Goal: Task Accomplishment & Management: Complete application form

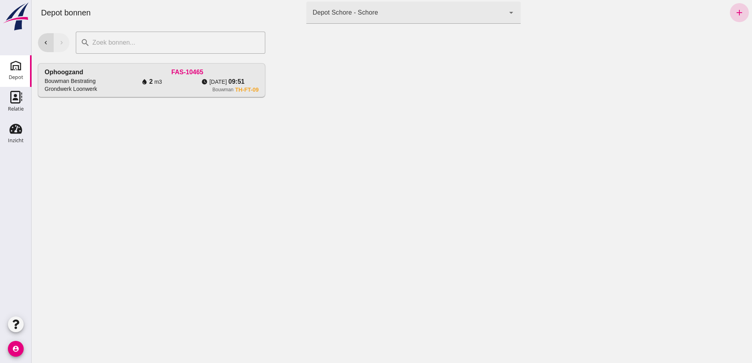
click at [735, 13] on icon "add" at bounding box center [739, 12] width 9 height 9
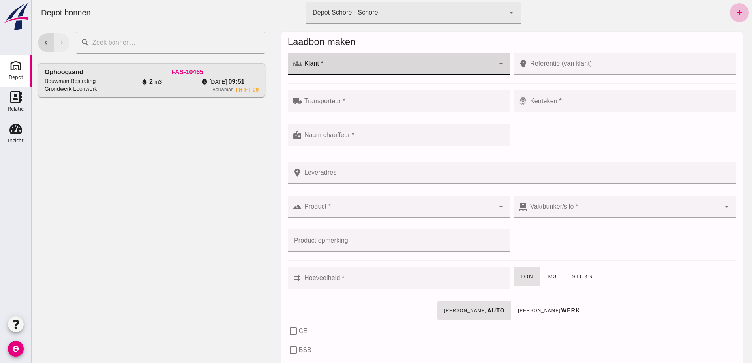
click div
type input "D"
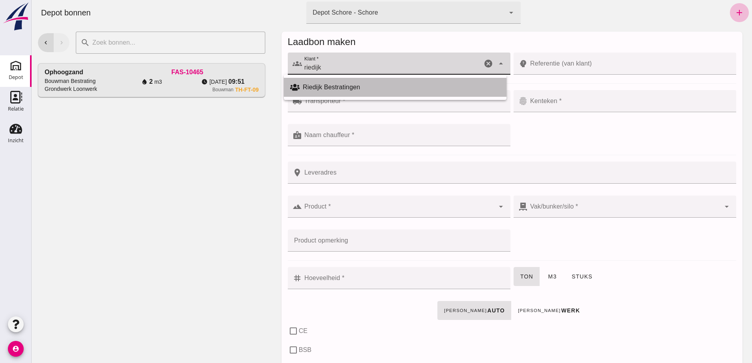
click at [335, 86] on div "Riedijk Bestratingen" at bounding box center [401, 87] width 197 height 9
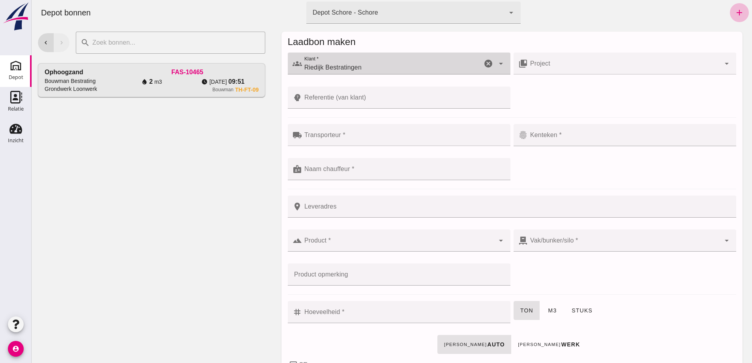
type input "Riedijk Bestratingen"
click input "Referentie (van klant)"
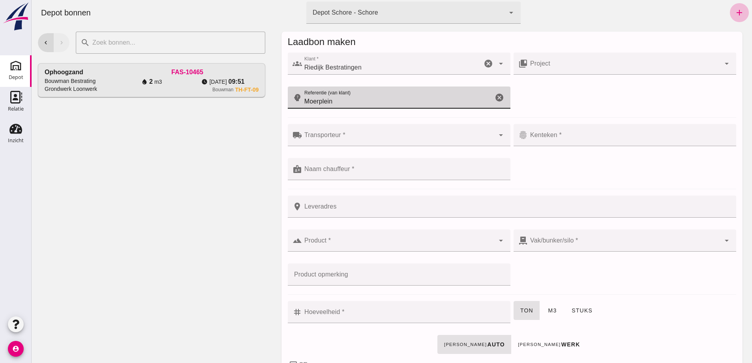
type input "Moerplein"
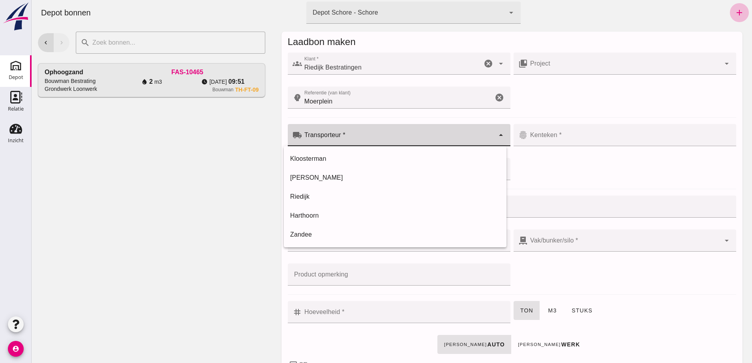
click input "Transporteur *"
click at [314, 158] on div "Kloosterman" at bounding box center [395, 158] width 210 height 9
type input "Kloosterman"
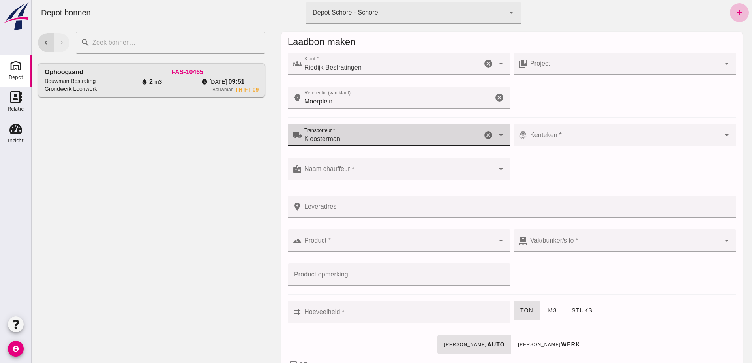
click input "Kenteken *"
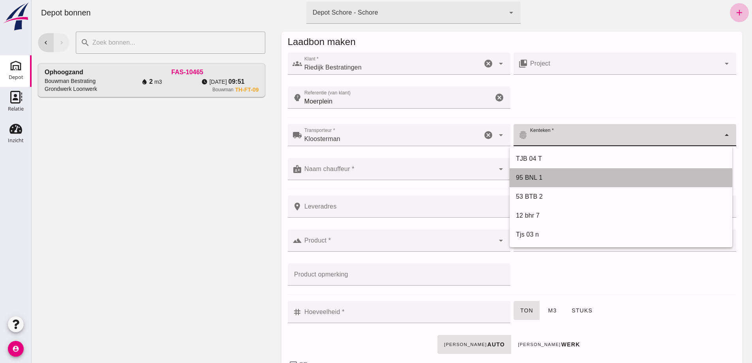
click at [534, 175] on div "95 BNL 1" at bounding box center [621, 177] width 210 height 9
type input "95 BNL 1"
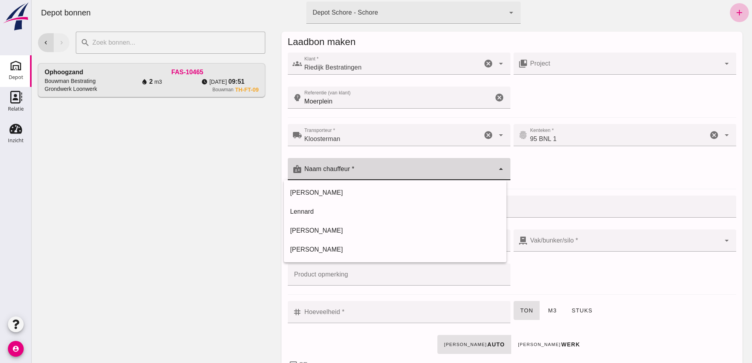
click input "Naam chauffeur *"
click at [307, 208] on div "Lennard" at bounding box center [395, 211] width 210 height 9
type input "Lennard"
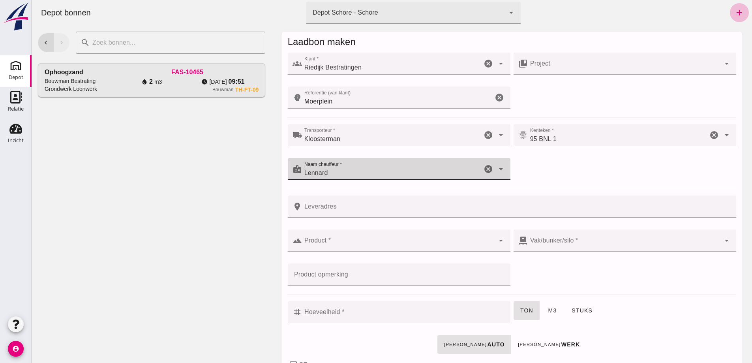
click input "Leveradres"
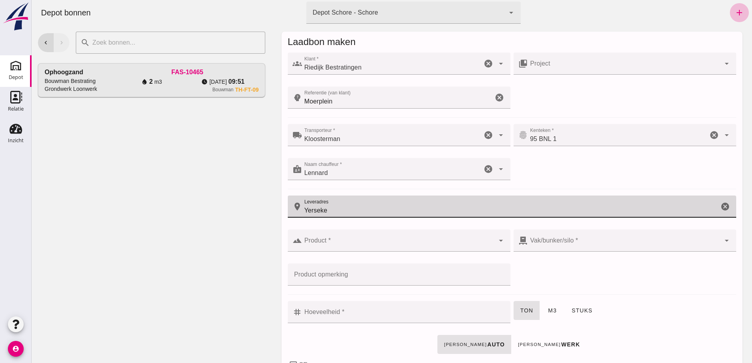
type input "Yerseke"
click input "Product *"
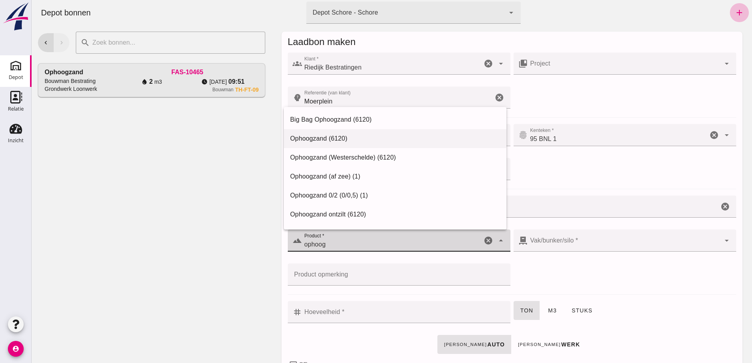
click at [319, 137] on div "Ophoogzand (6120)" at bounding box center [395, 138] width 210 height 9
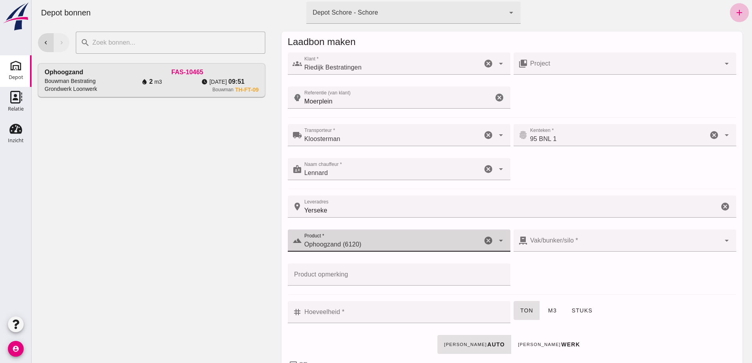
type input "Ophoogzand (6120)"
click div
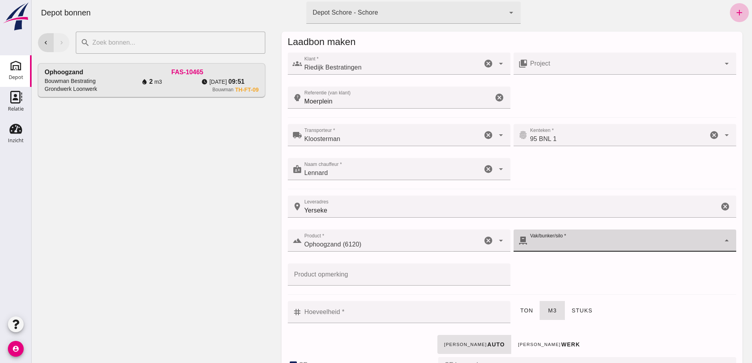
checkbox input "true"
type input "40"
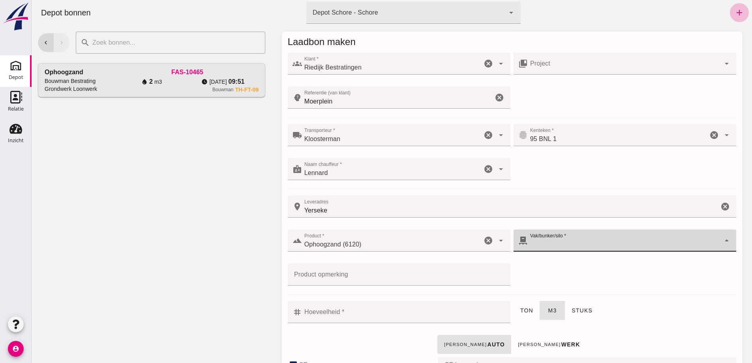
checkbox input "true"
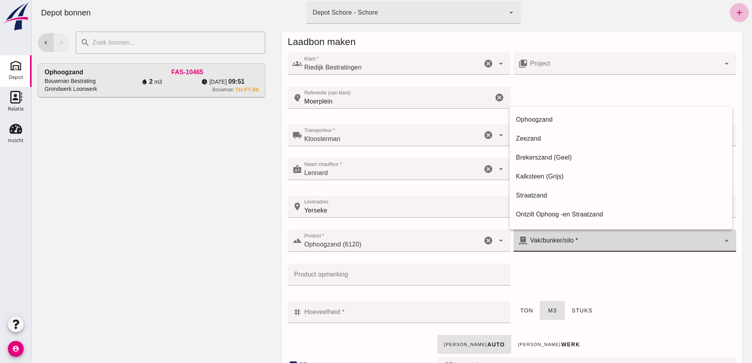
type input "39"
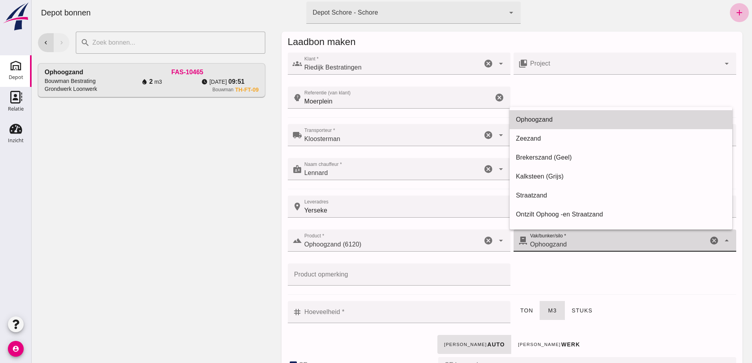
click at [525, 118] on div "Ophoogzand" at bounding box center [621, 119] width 210 height 9
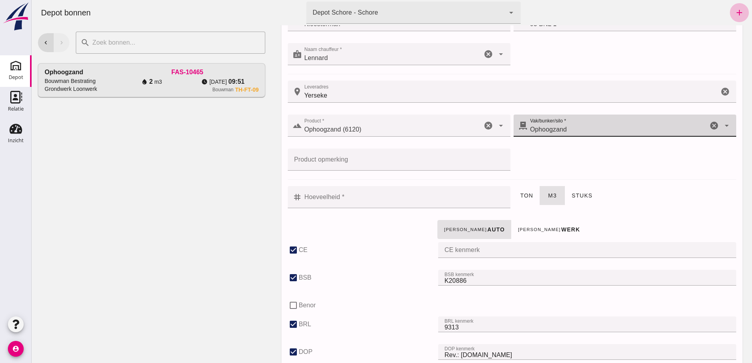
scroll to position [118, 0]
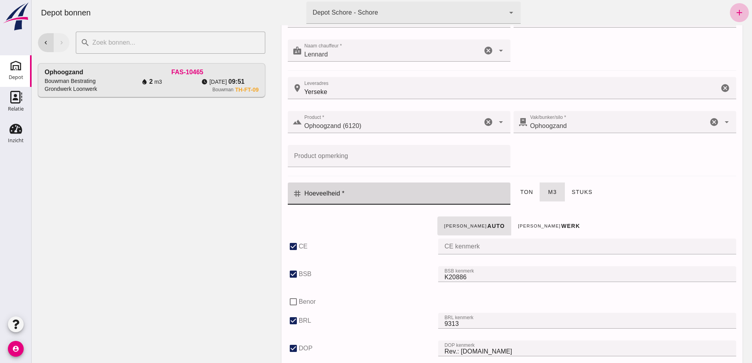
click input "Hoeveelheid *"
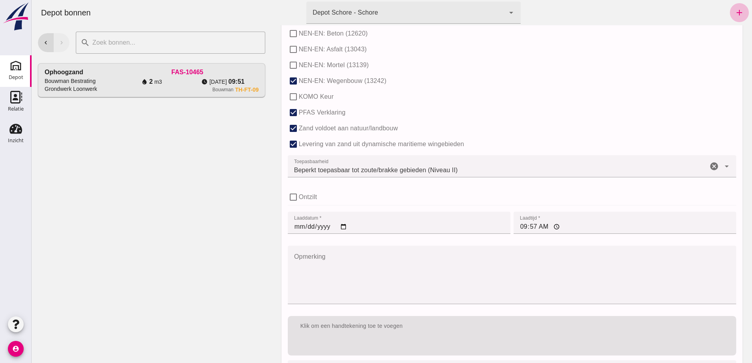
scroll to position [522, 0]
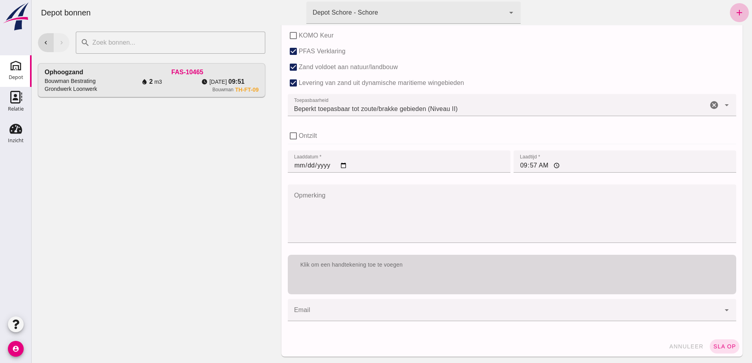
type input "12"
click div "Klik om een handtekening toe te voegen"
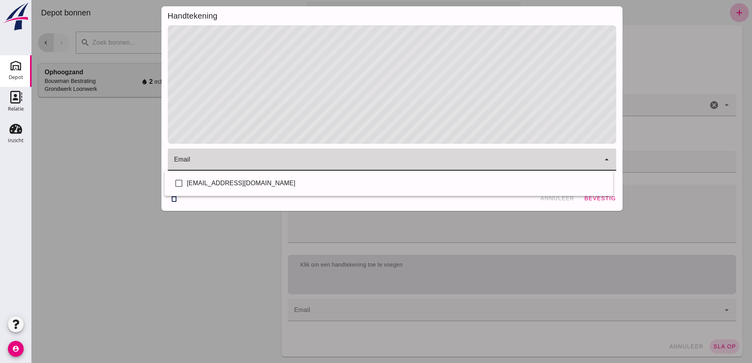
click input "email"
click at [238, 183] on div "[EMAIL_ADDRESS][DOMAIN_NAME]" at bounding box center [397, 182] width 420 height 9
checkbox input "true"
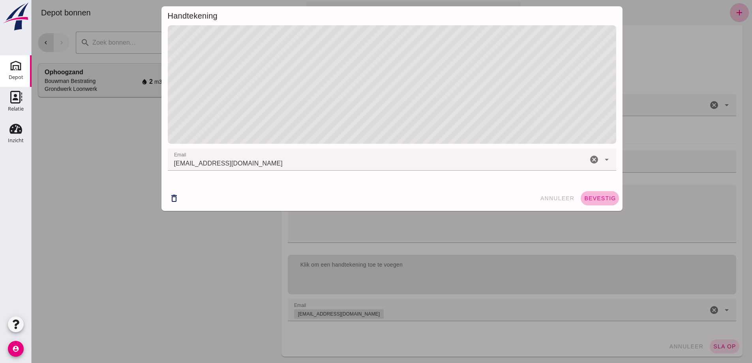
click span "bevestig"
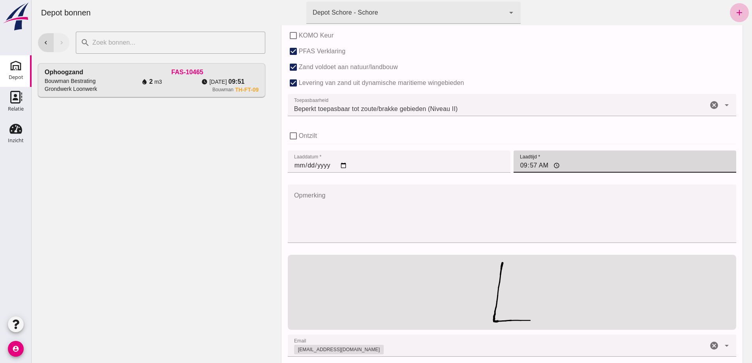
click input "09:57"
type input "06:47"
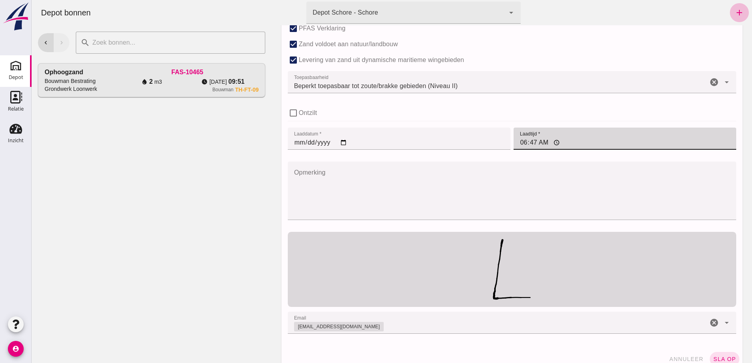
scroll to position [557, 0]
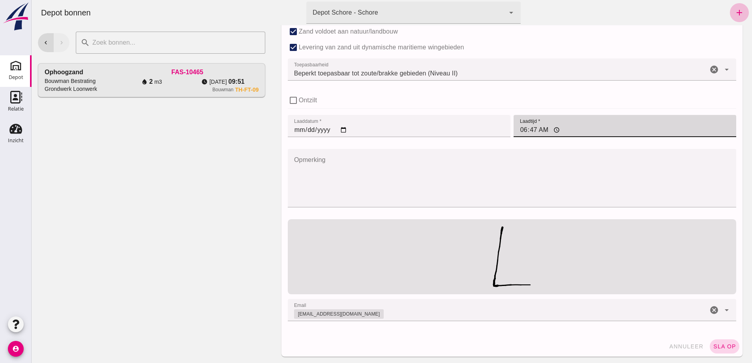
click span "sla op"
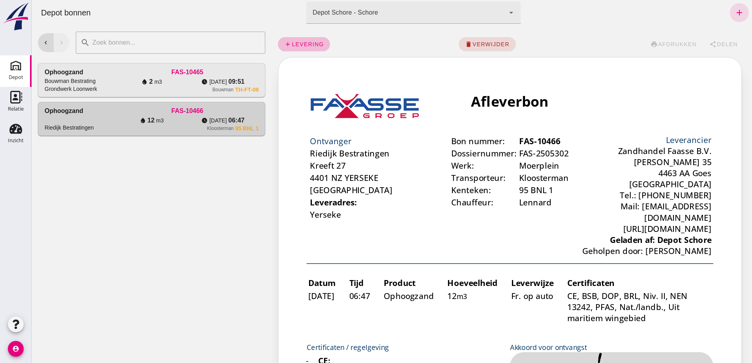
scroll to position [0, 0]
click span "levering"
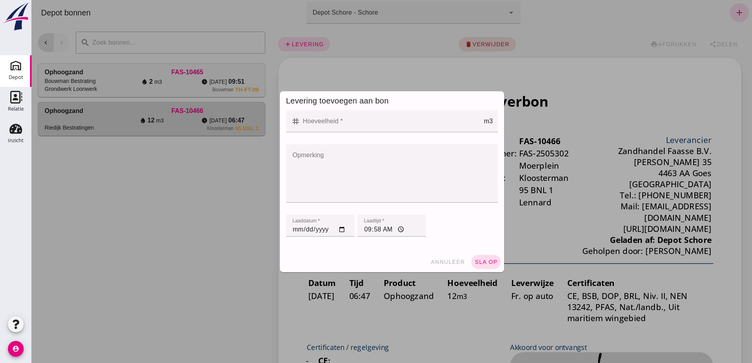
click input "Hoeveelheid *"
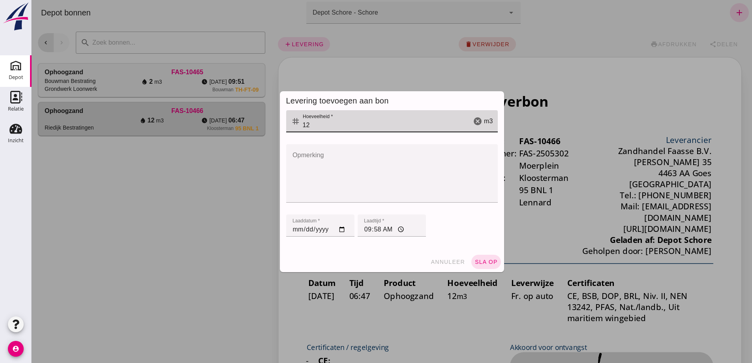
type input "12"
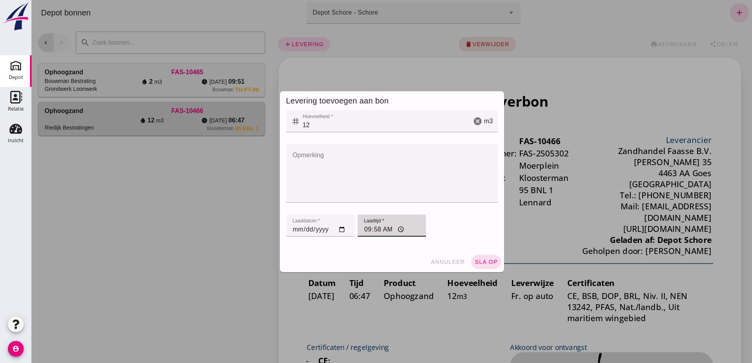
click input "09:58"
type input "07:43"
click span "sla op"
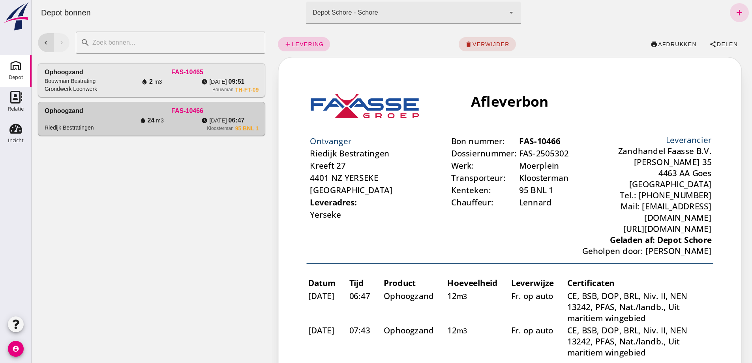
click span "levering"
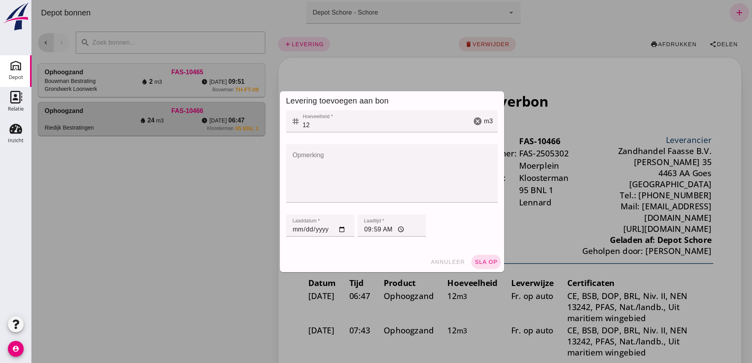
click input "09:59"
type input "08:16"
click span "sla op"
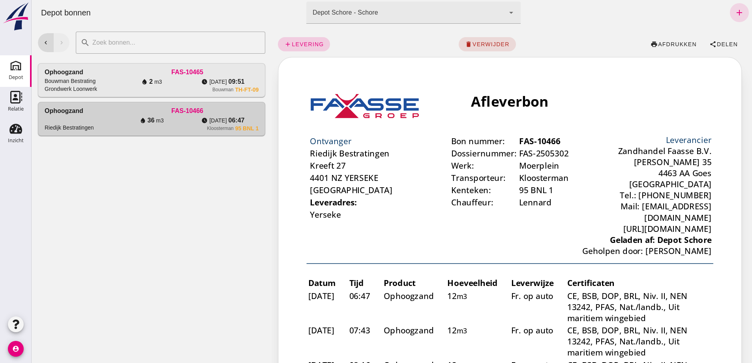
click span "levering"
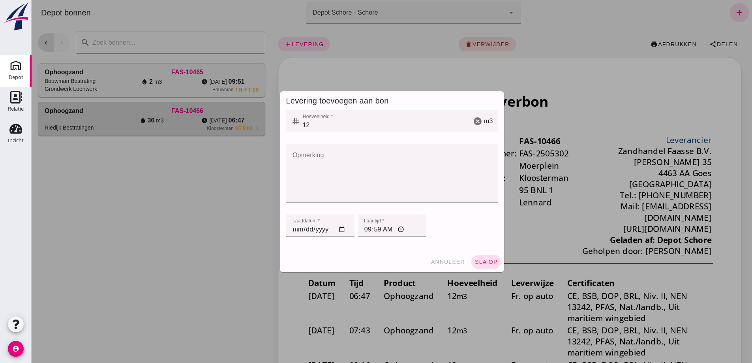
click input "09:59"
type input "08:56"
click span "sla op"
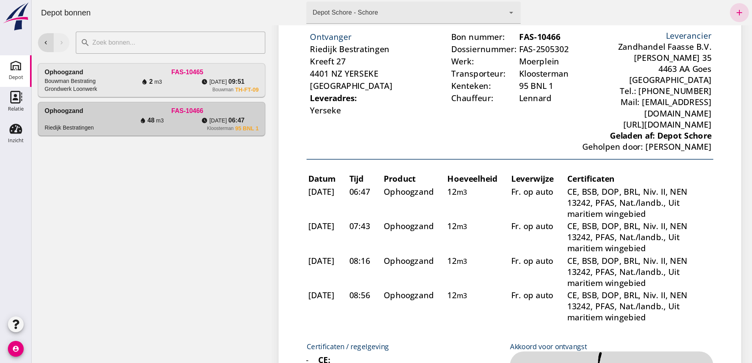
scroll to position [118, 0]
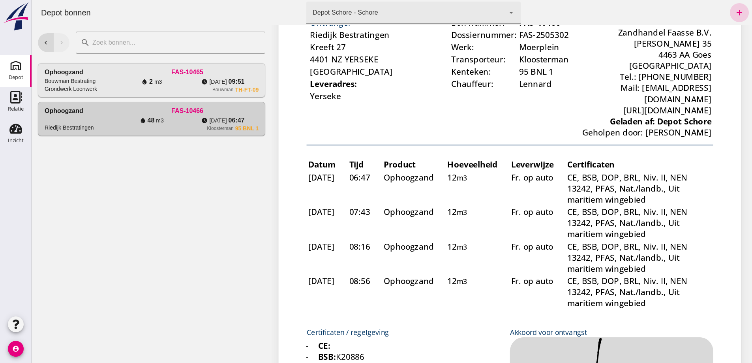
click at [738, 9] on icon "add" at bounding box center [739, 12] width 9 height 9
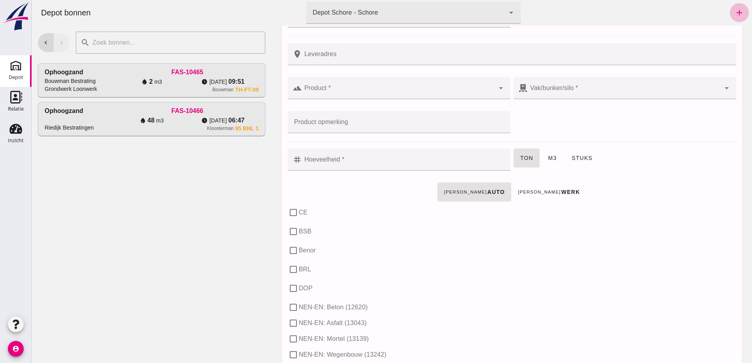
drag, startPoint x: 376, startPoint y: 52, endPoint x: 381, endPoint y: 51, distance: 4.8
click input "Leveradres"
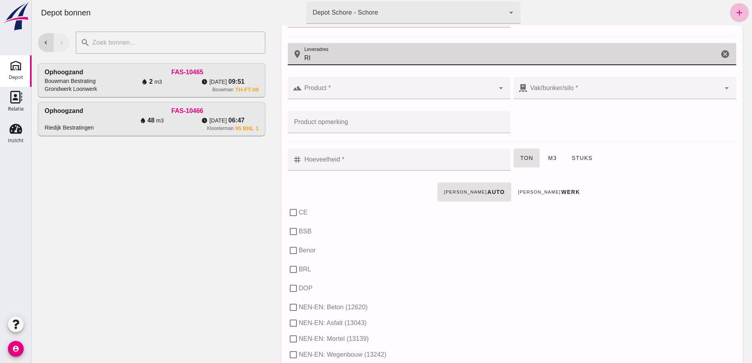
type input "R"
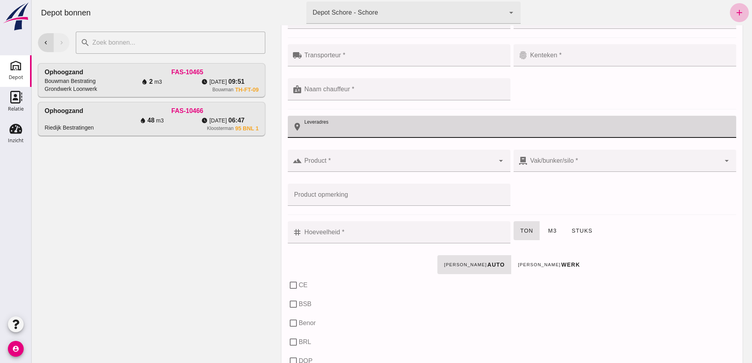
scroll to position [0, 0]
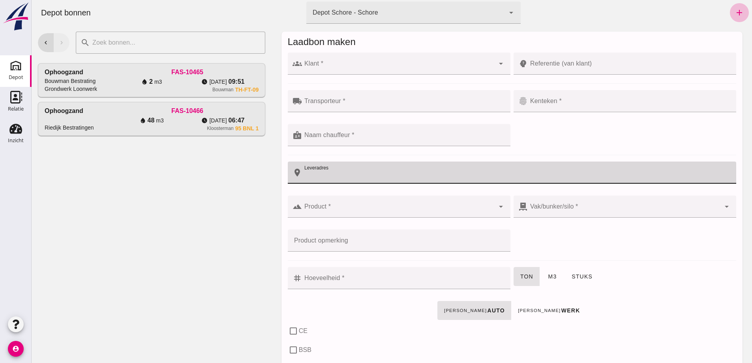
click input "Klant *"
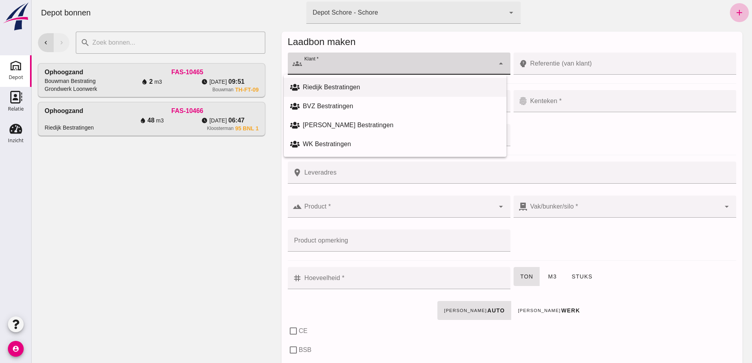
click at [322, 84] on div "Riedijk Bestratingen" at bounding box center [401, 87] width 197 height 9
type input "Riedijk Bestratingen"
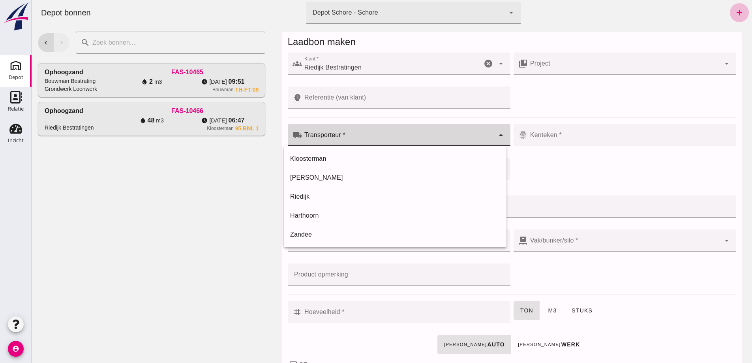
click input "Transporteur *"
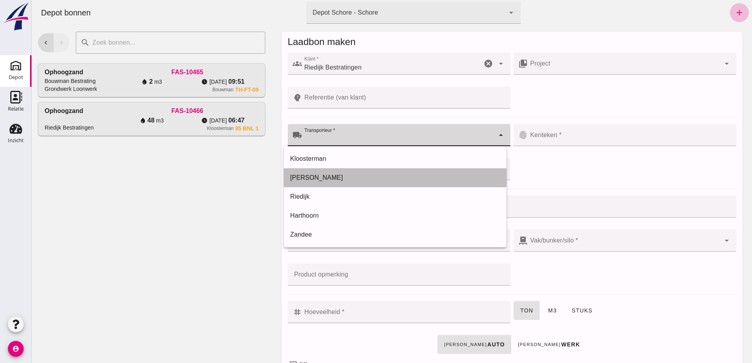
click at [314, 176] on div "[PERSON_NAME]" at bounding box center [395, 177] width 210 height 9
type input "[PERSON_NAME]"
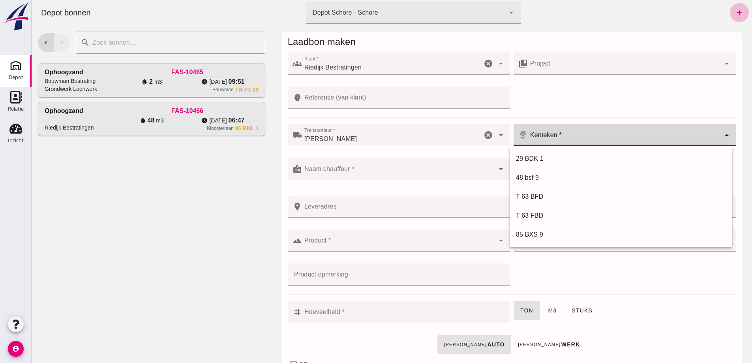
click div
click div "85 BXS 9"
type input "85 BXS 9"
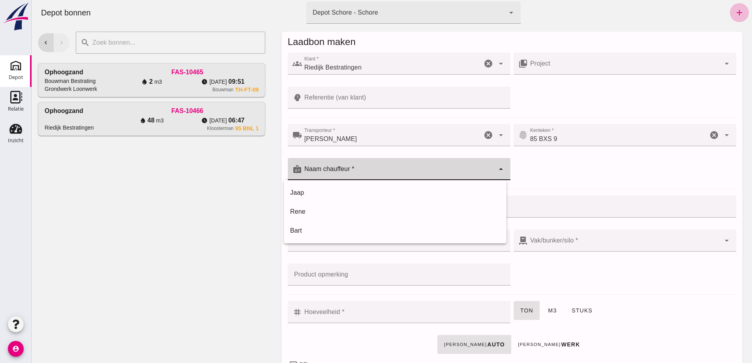
click input "Naam chauffeur *"
click at [303, 191] on div "Jaap" at bounding box center [395, 192] width 210 height 9
type input "Jaap"
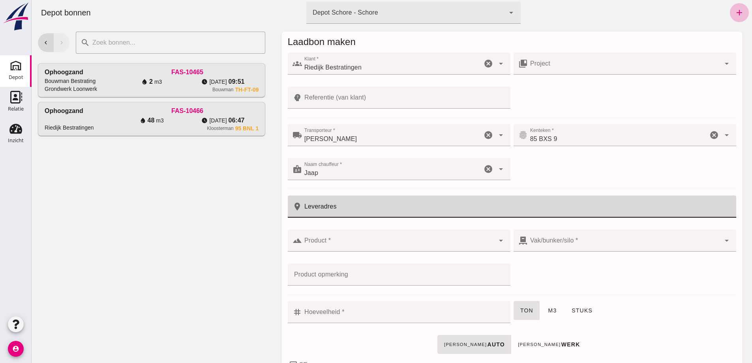
drag, startPoint x: 323, startPoint y: 202, endPoint x: 326, endPoint y: 206, distance: 4.8
click input "Leveradres"
type input "[GEOGRAPHIC_DATA]"
click div
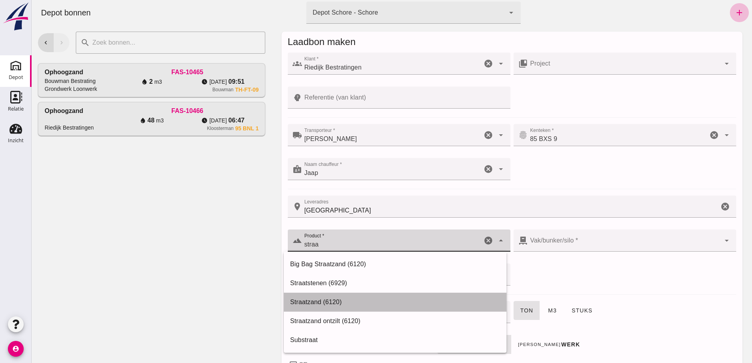
click at [307, 301] on div "Straatzand (6120)" at bounding box center [395, 301] width 210 height 9
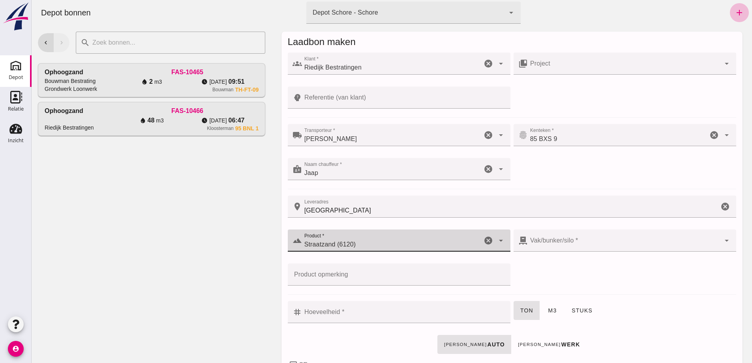
type input "Straatzand (6120)"
click div
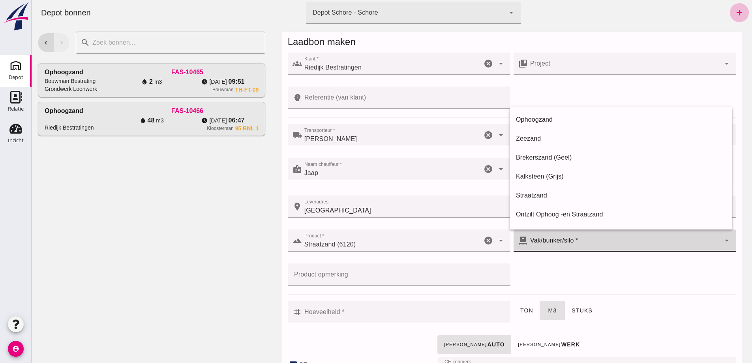
checkbox input "true"
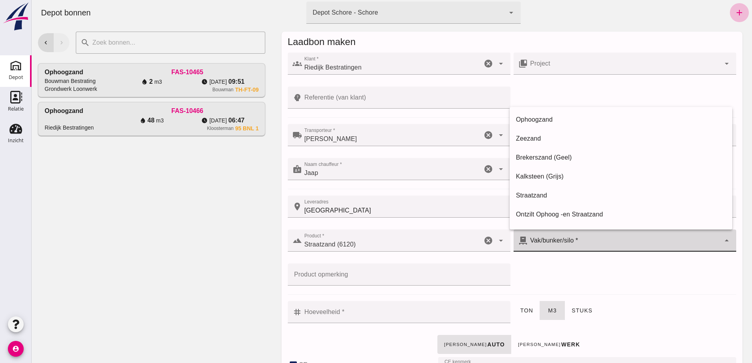
checkbox input "true"
type input "40"
type input "283"
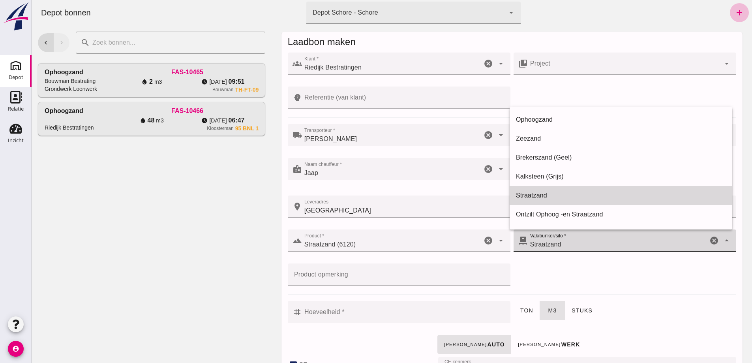
click at [532, 195] on div "Straatzand" at bounding box center [621, 195] width 210 height 9
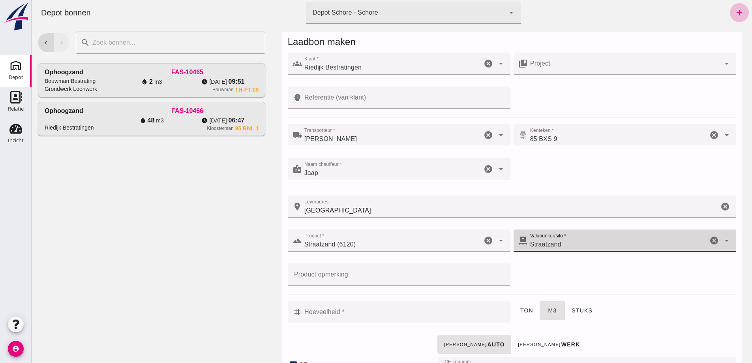
click input "Hoeveelheid *"
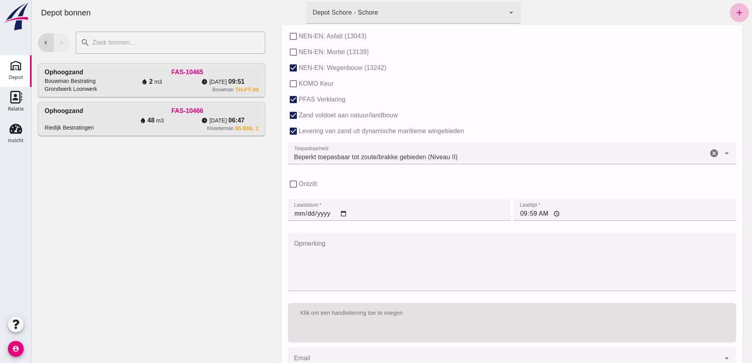
scroll to position [522, 0]
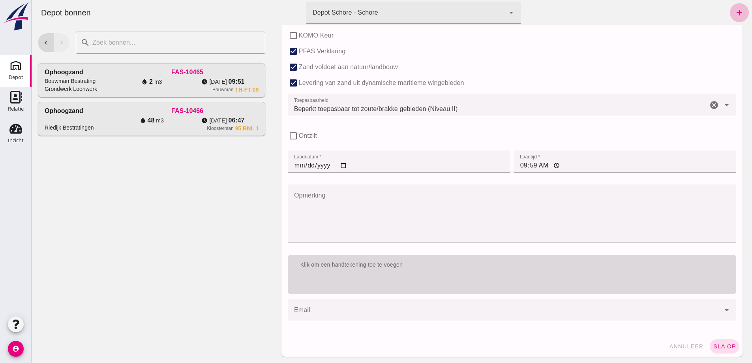
type input "12"
click at [359, 293] on div "Klik om een handtekening toe te voegen" at bounding box center [512, 274] width 448 height 39
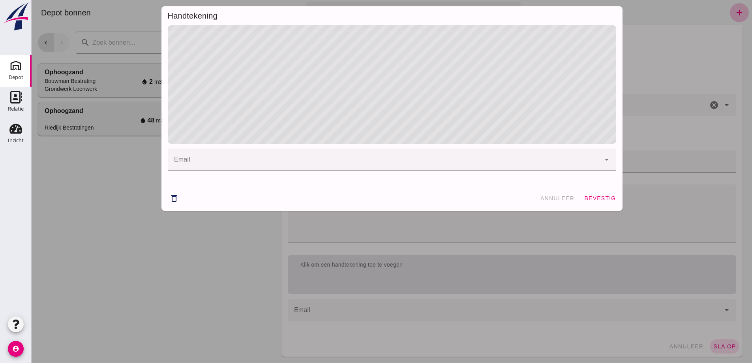
click input "email"
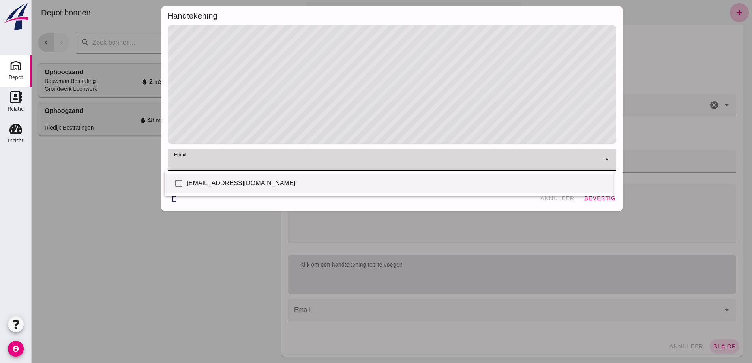
click at [245, 183] on div "[EMAIL_ADDRESS][DOMAIN_NAME]" at bounding box center [397, 182] width 420 height 9
checkbox input "true"
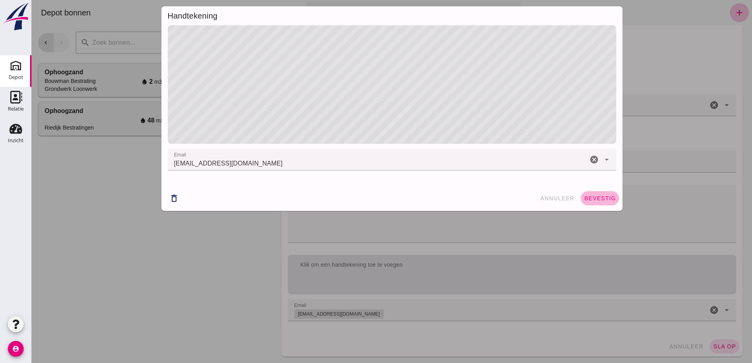
click span "bevestig"
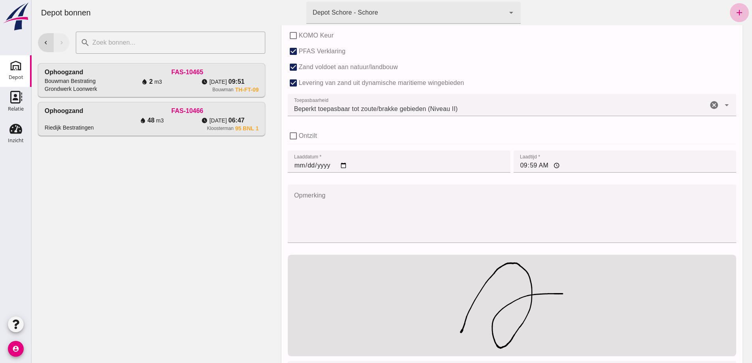
click input "09:59"
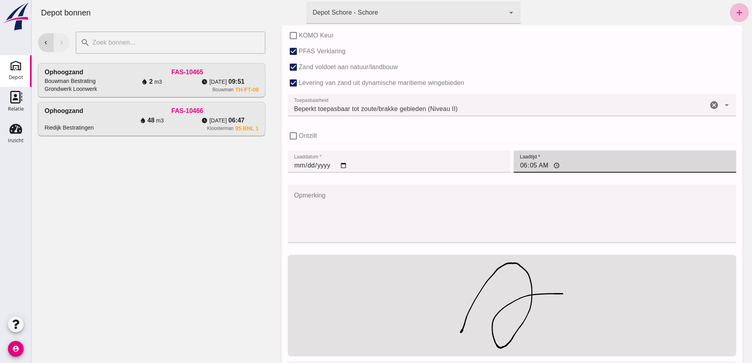
type input "06:51"
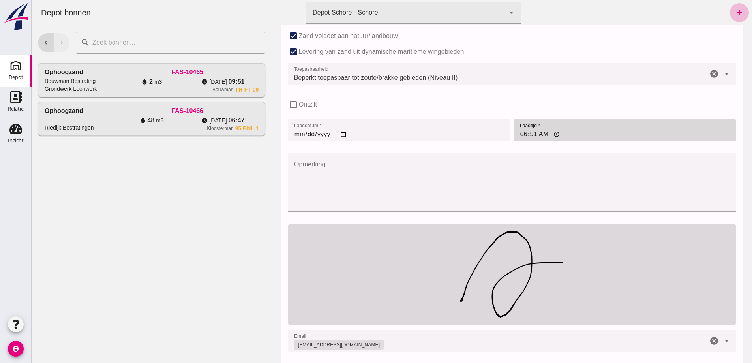
scroll to position [584, 0]
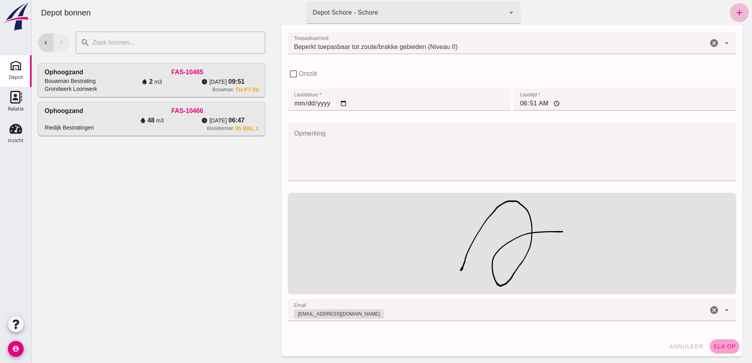
click button "sla op"
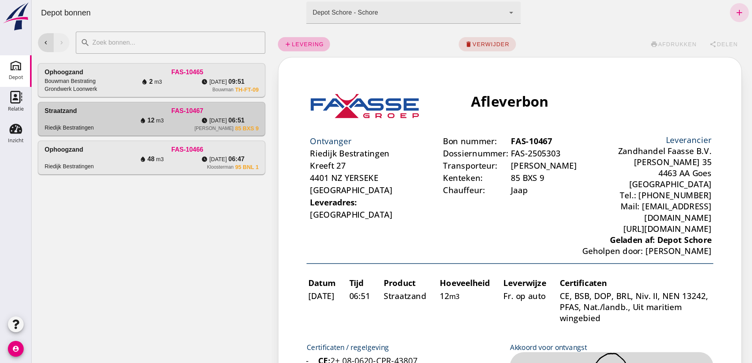
scroll to position [0, 0]
click at [737, 12] on icon "add" at bounding box center [739, 12] width 9 height 9
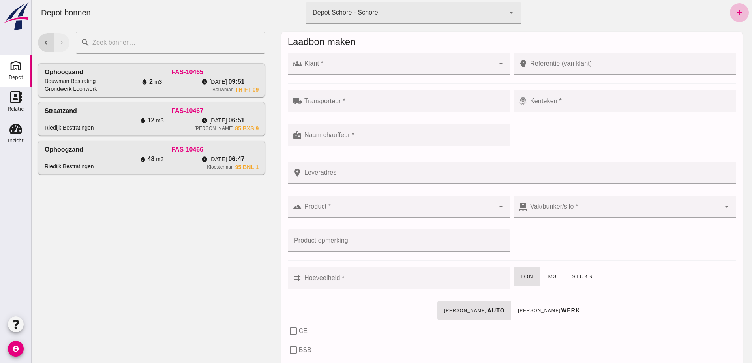
click div
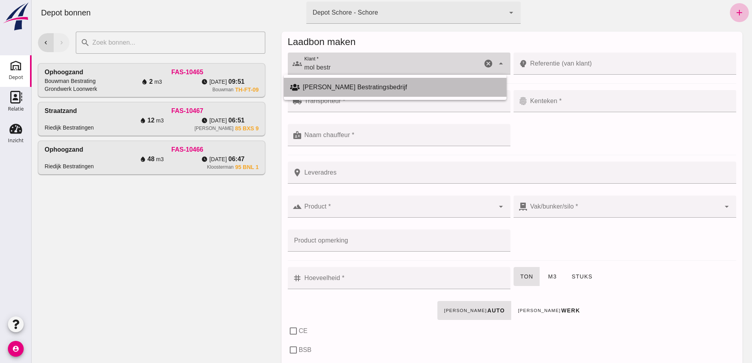
click at [321, 85] on div "[PERSON_NAME] Bestratingsbedrijf" at bounding box center [401, 87] width 197 height 9
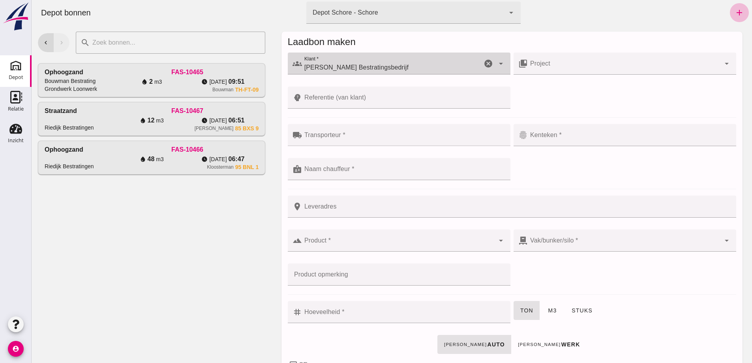
type input "[PERSON_NAME] Bestratingsbedrijf"
click div
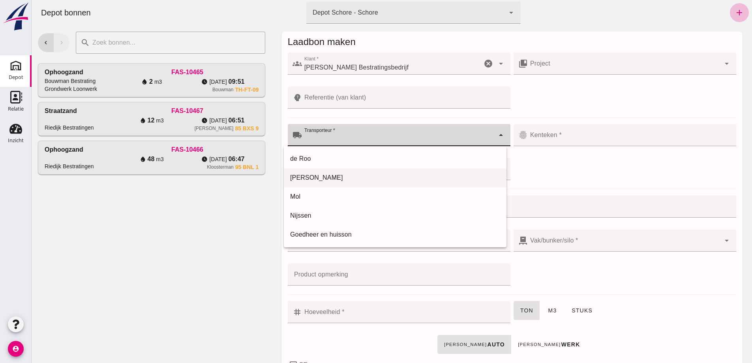
click at [304, 177] on div "[PERSON_NAME]" at bounding box center [395, 177] width 210 height 9
type input "[PERSON_NAME]"
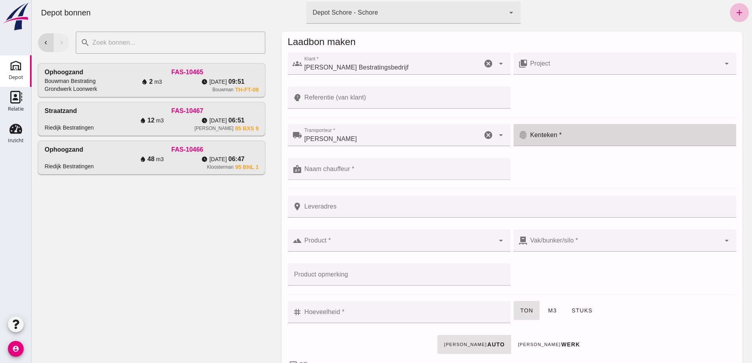
click div
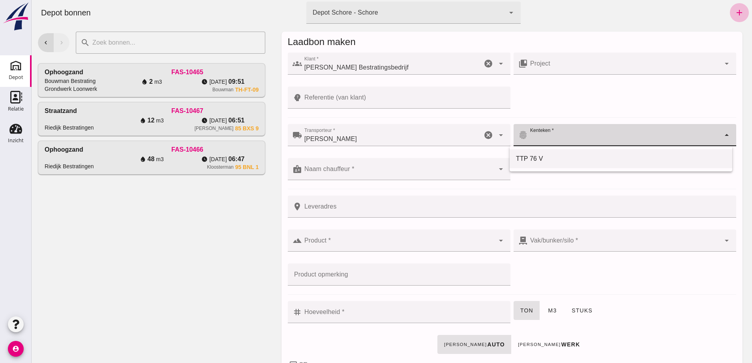
click div "TTP 76 V"
type input "TTP 76 V"
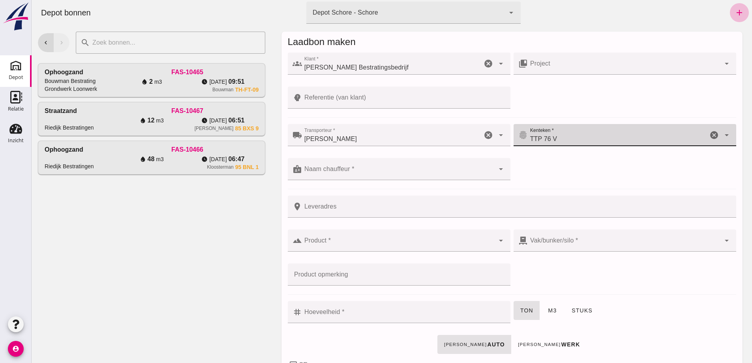
click div
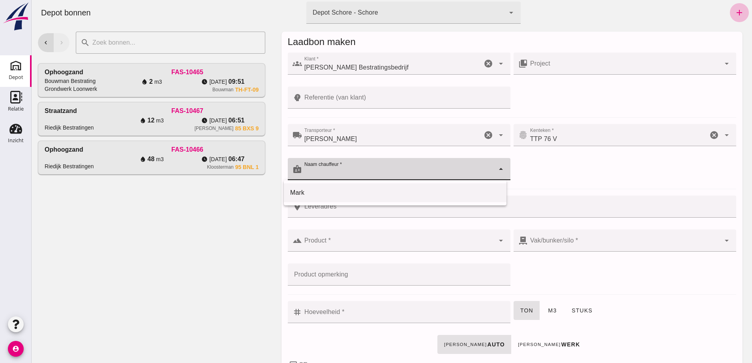
click at [299, 193] on div "Mark" at bounding box center [395, 192] width 210 height 9
type input "Mark"
click input "Leveradres"
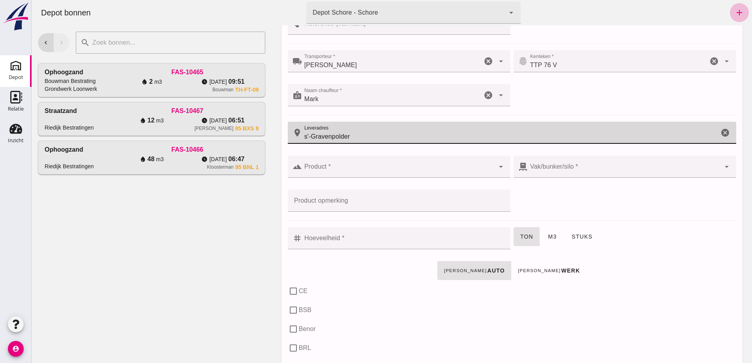
scroll to position [79, 0]
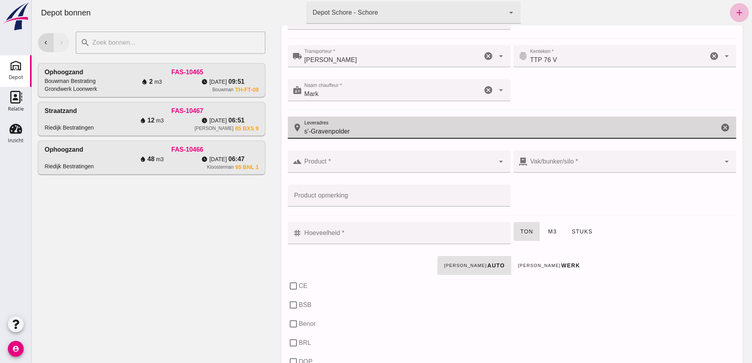
type input "s'-Gravenpolder"
click input "Product *"
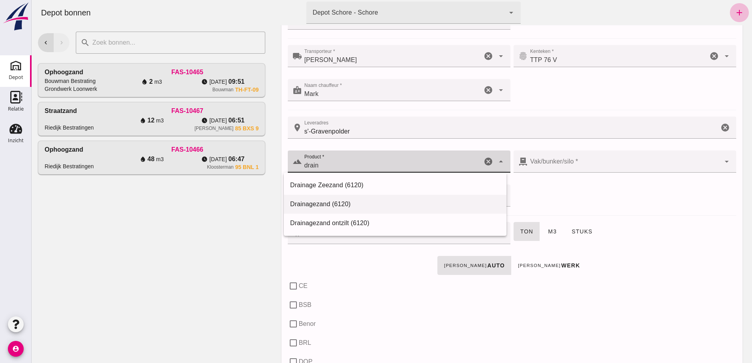
click at [316, 204] on div "Drainagezand (6120)" at bounding box center [395, 203] width 210 height 9
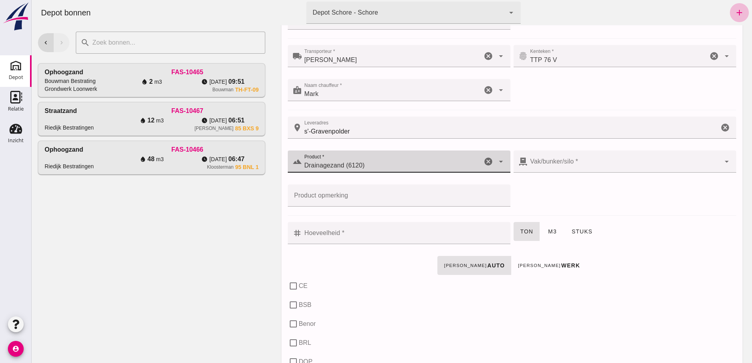
type input "Drainagezand (6120)"
click div
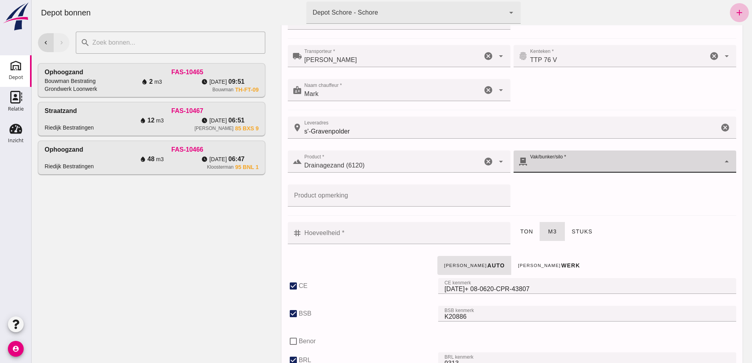
checkbox input "true"
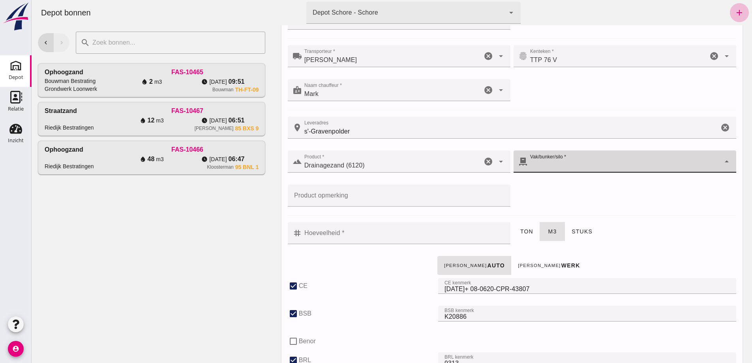
checkbox input "true"
type input "40"
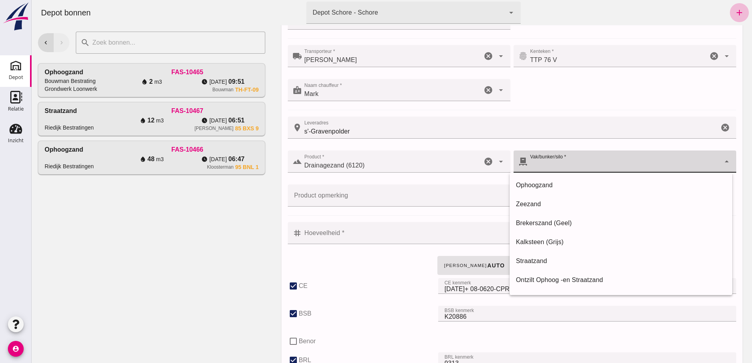
type input "280"
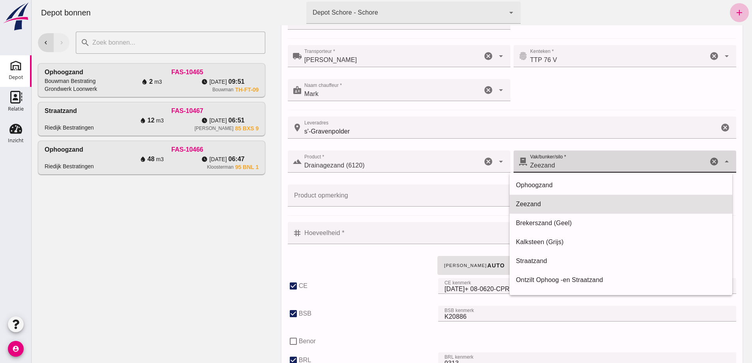
drag, startPoint x: 534, startPoint y: 203, endPoint x: 501, endPoint y: 208, distance: 32.9
click at [533, 203] on div "Zeezand" at bounding box center [621, 203] width 210 height 9
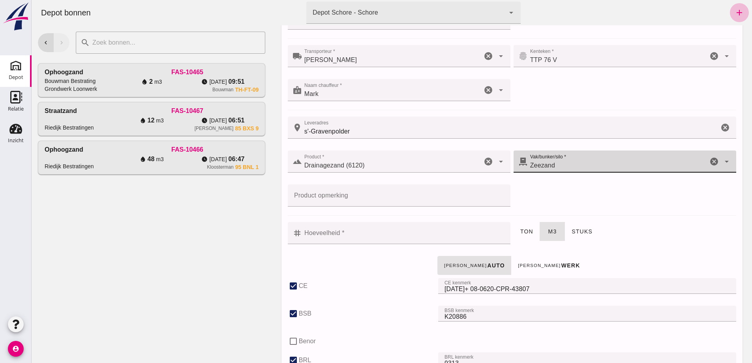
click input "Hoeveelheid *"
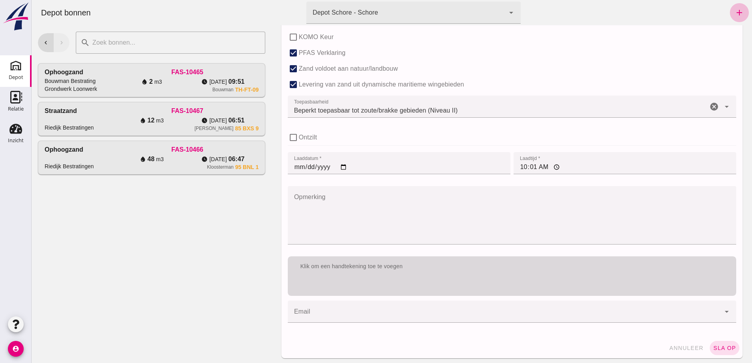
scroll to position [522, 0]
type input "12"
click div "Klik om een handtekening toe te voegen"
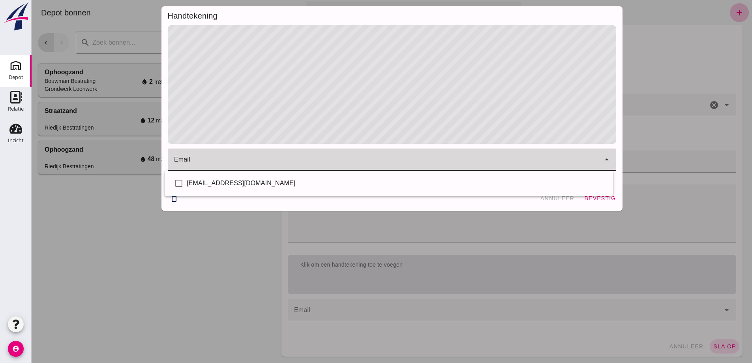
click input "email"
click at [218, 182] on div "[EMAIL_ADDRESS][DOMAIN_NAME]" at bounding box center [397, 182] width 420 height 9
checkbox input "true"
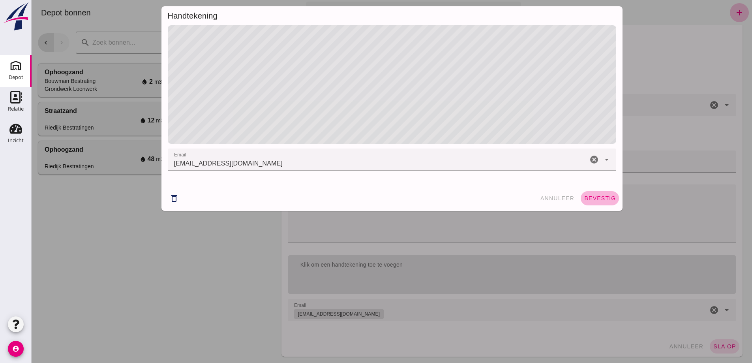
click span "bevestig"
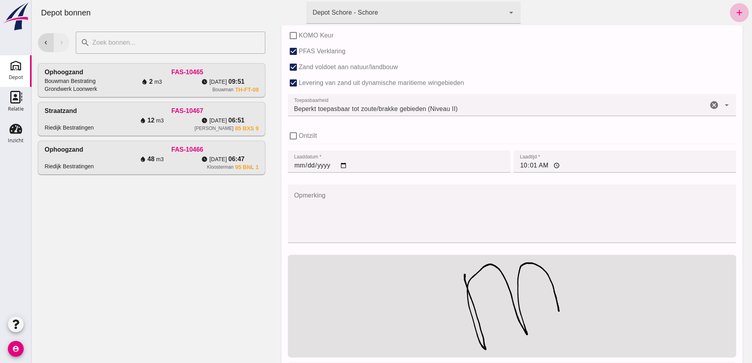
click input "10:01"
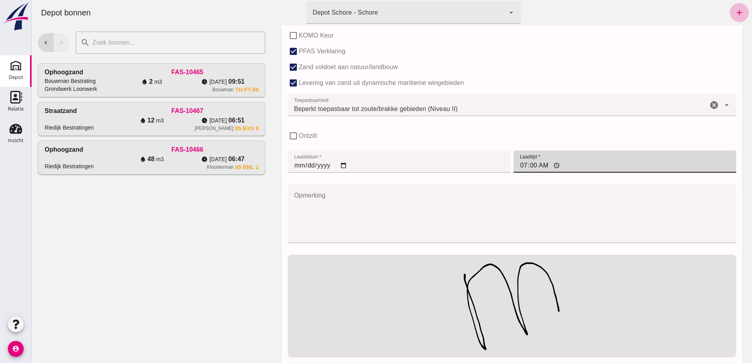
type input "07:05"
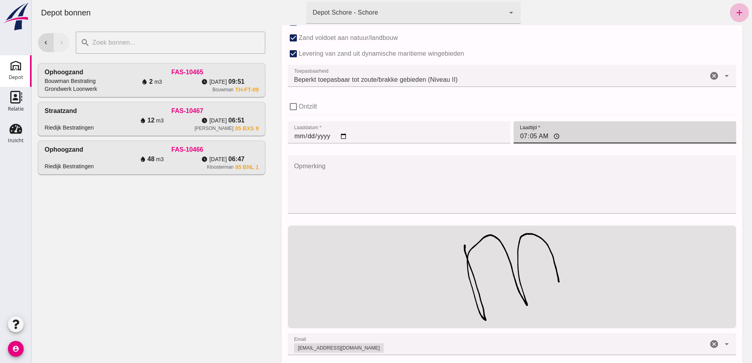
scroll to position [585, 0]
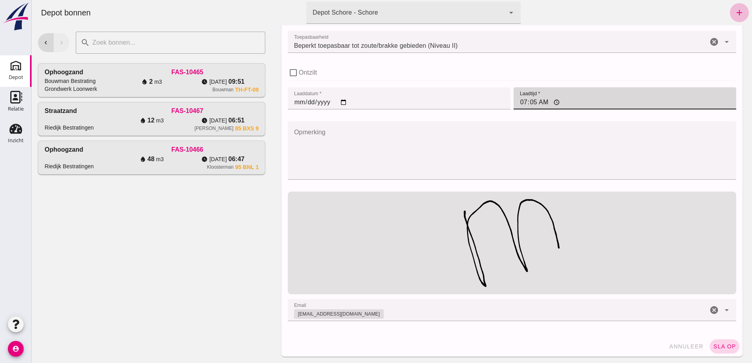
click span "sla op"
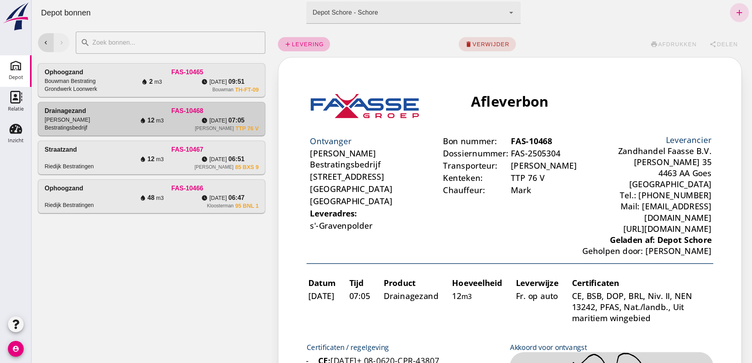
scroll to position [0, 0]
click span "levering"
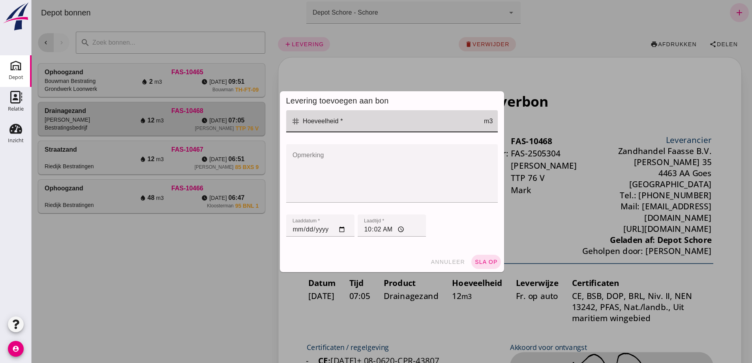
click input "Hoeveelheid *"
type input "12"
click input "10:02"
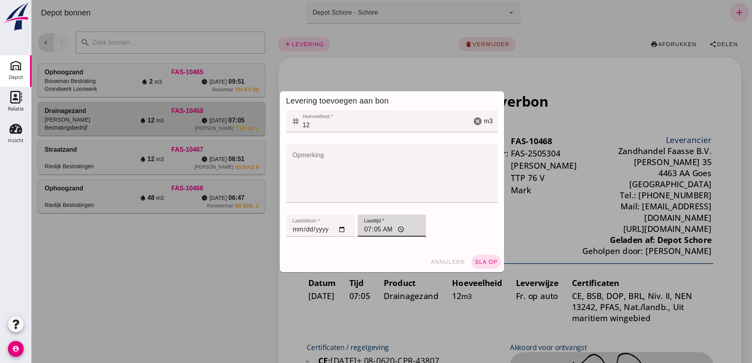
type input "07:50"
click span "sla op"
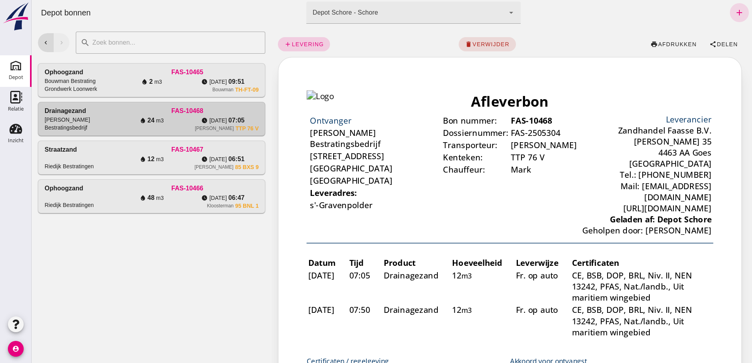
click span "levering"
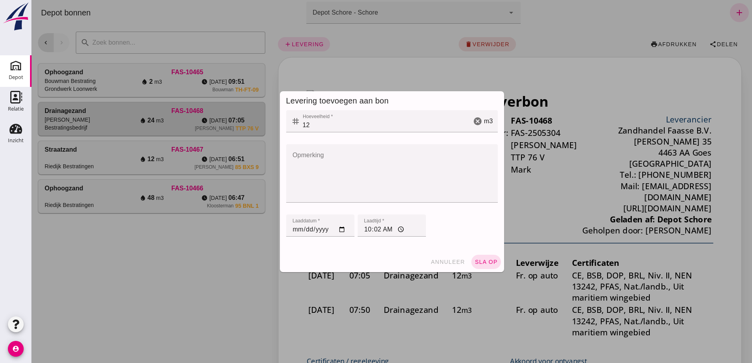
click input "10:02"
type input "08:25"
click span "sla op"
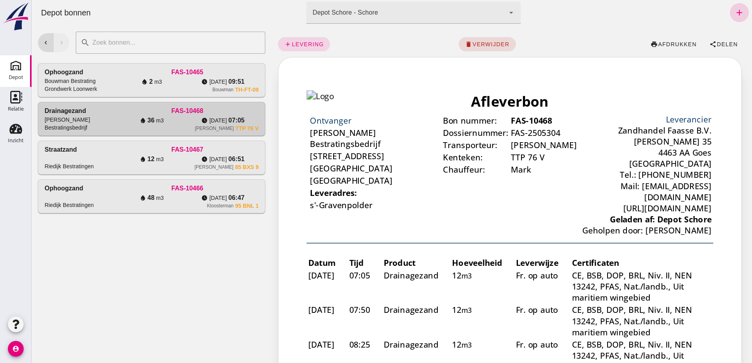
click at [735, 10] on icon "add" at bounding box center [739, 12] width 9 height 9
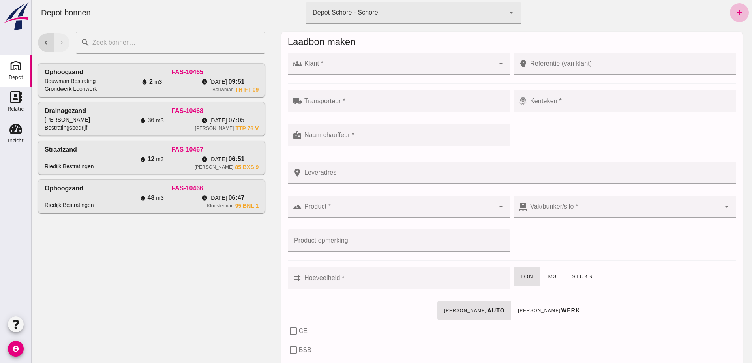
click div
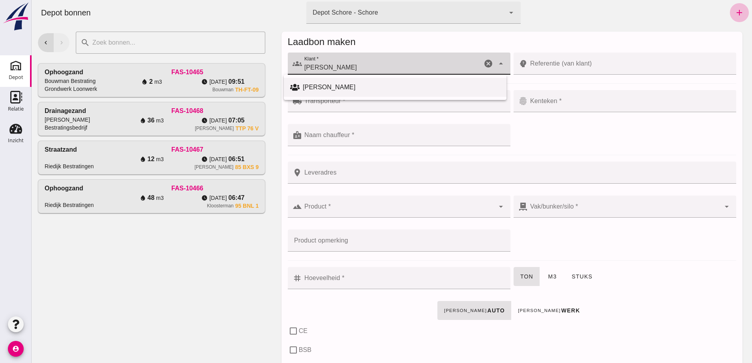
click at [328, 86] on div "[PERSON_NAME]" at bounding box center [401, 87] width 197 height 9
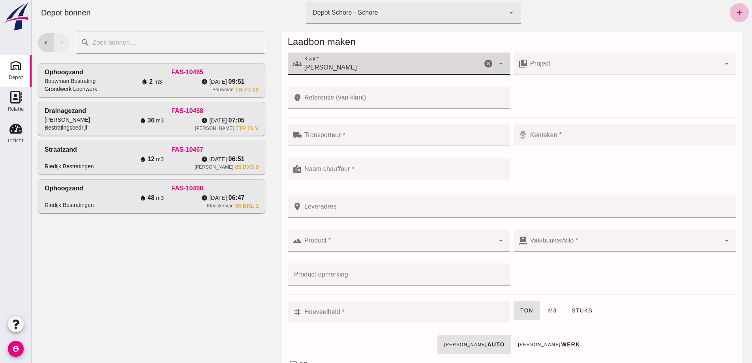
type input "[PERSON_NAME]"
click input "Referentie (van klant)"
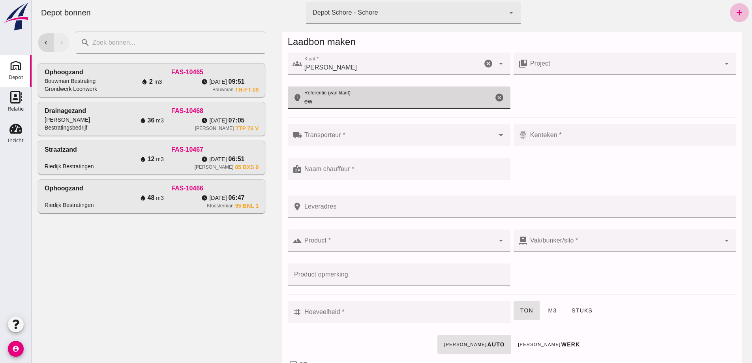
type input "ew"
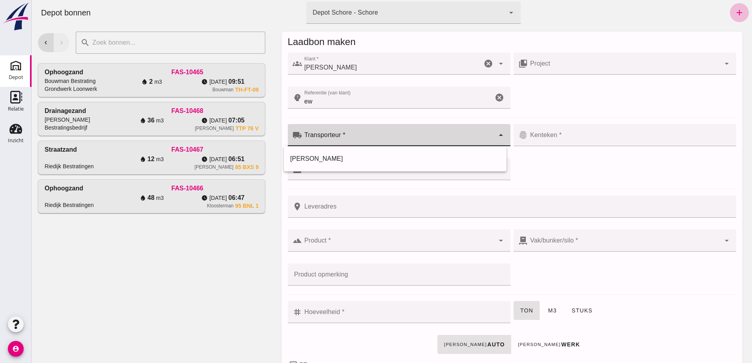
click div
click at [309, 161] on div "[PERSON_NAME]" at bounding box center [395, 158] width 210 height 9
type input "[PERSON_NAME]"
click div
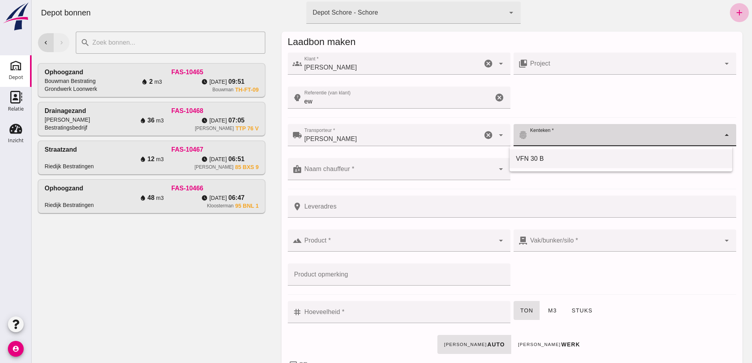
drag, startPoint x: 531, startPoint y: 158, endPoint x: 527, endPoint y: 162, distance: 5.6
click at [529, 160] on div "VFN 30 B" at bounding box center [621, 158] width 210 height 9
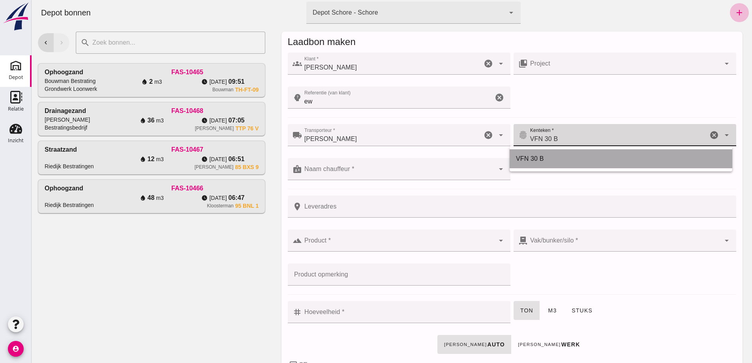
type input "VFN 30 B"
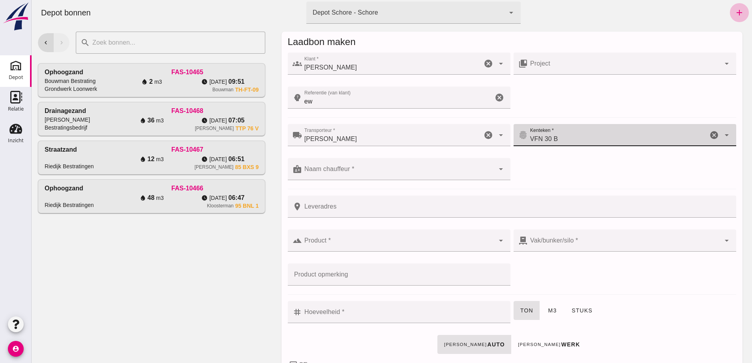
click div
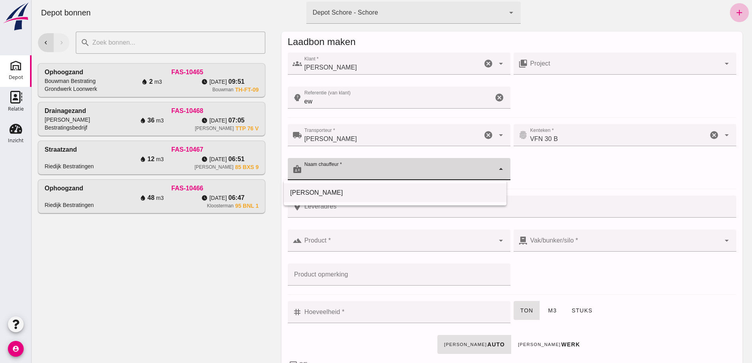
click at [306, 191] on div "[PERSON_NAME]" at bounding box center [395, 192] width 210 height 9
type input "[PERSON_NAME]"
click input "Product *"
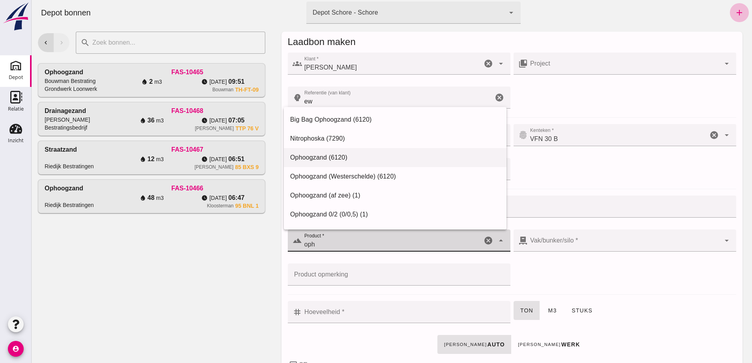
click at [313, 156] on div "Ophoogzand (6120)" at bounding box center [395, 157] width 210 height 9
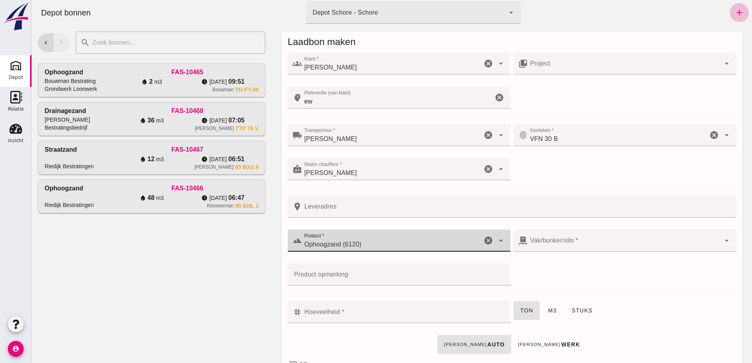
type input "Ophoogzand (6120)"
click div
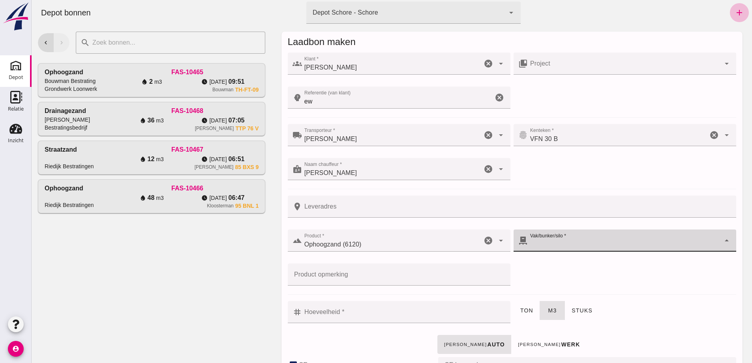
checkbox input "true"
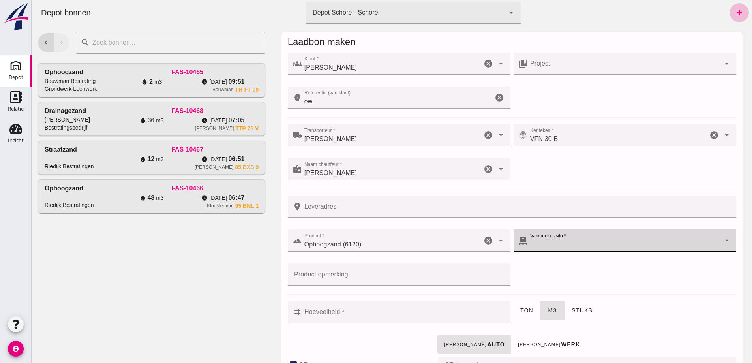
checkbox input "true"
type input "40"
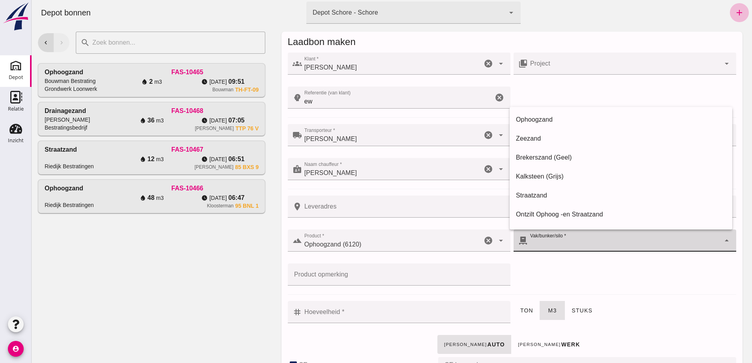
type input "39"
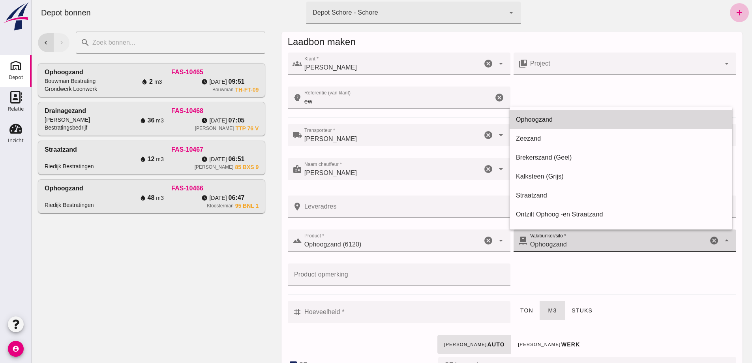
click at [531, 118] on div "Ophoogzand" at bounding box center [621, 119] width 210 height 9
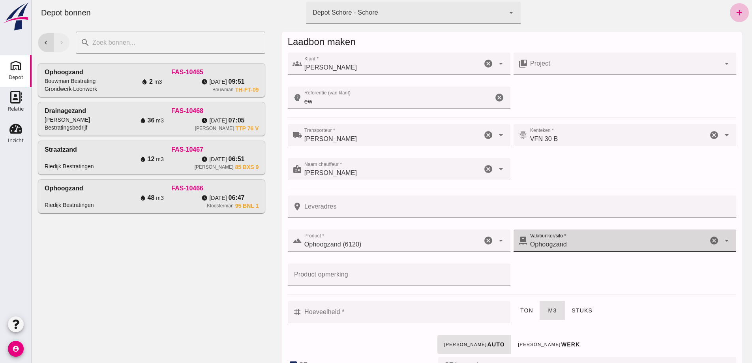
click input "Hoeveelheid *"
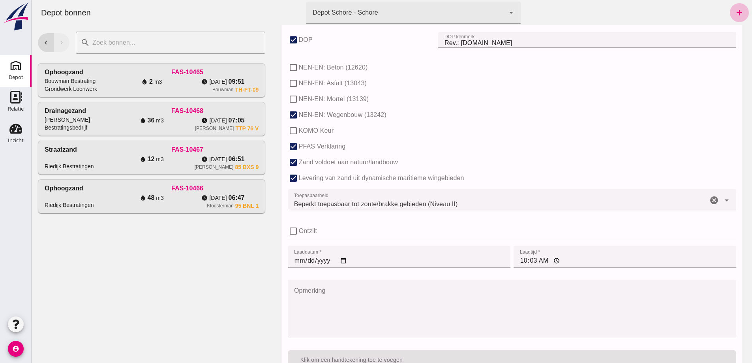
scroll to position [522, 0]
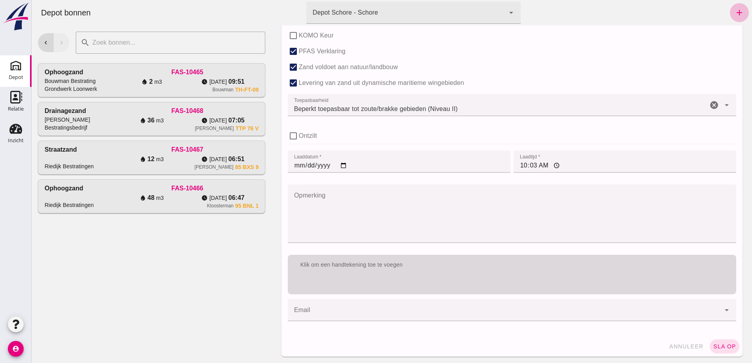
type input "1.5"
click at [388, 278] on div "Klik om een handtekening toe te voegen" at bounding box center [512, 274] width 448 height 39
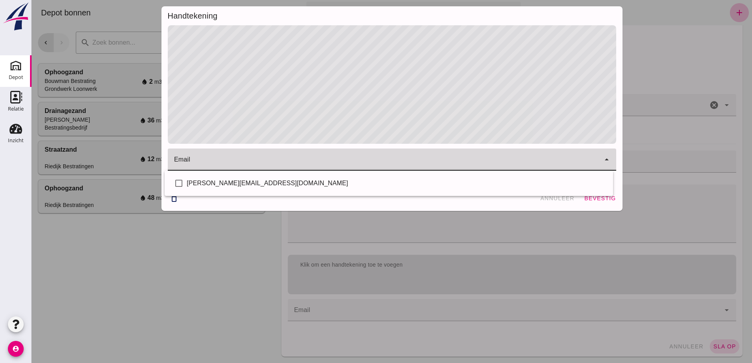
click div
drag, startPoint x: 215, startPoint y: 181, endPoint x: 236, endPoint y: 183, distance: 21.4
click at [216, 181] on div "[PERSON_NAME][EMAIL_ADDRESS][DOMAIN_NAME]" at bounding box center [397, 182] width 420 height 9
checkbox input "true"
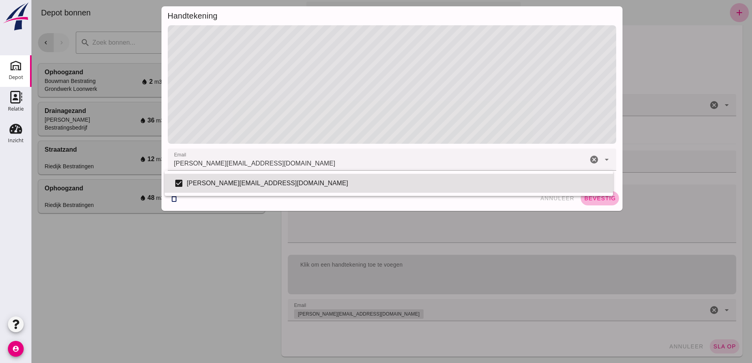
click span "bevestig"
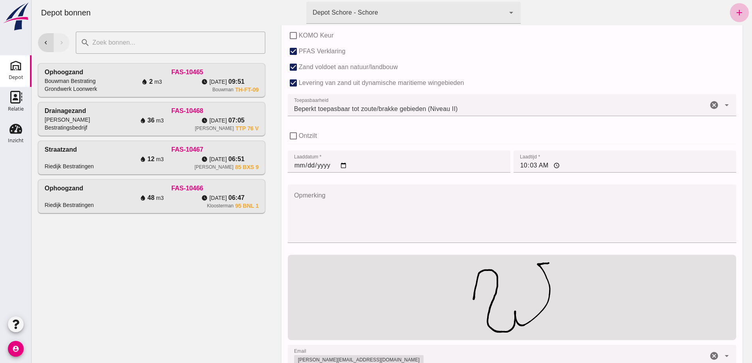
click input "10:03"
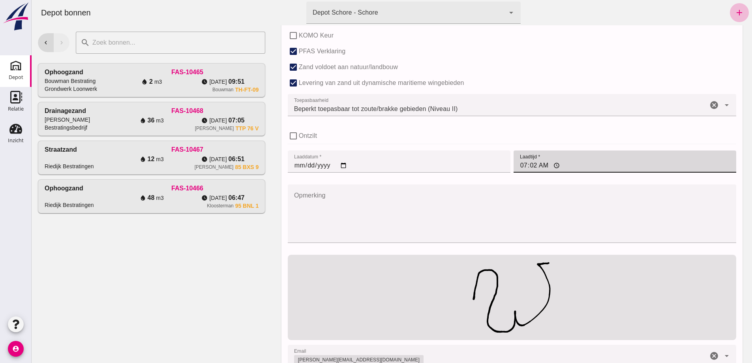
type input "07:26"
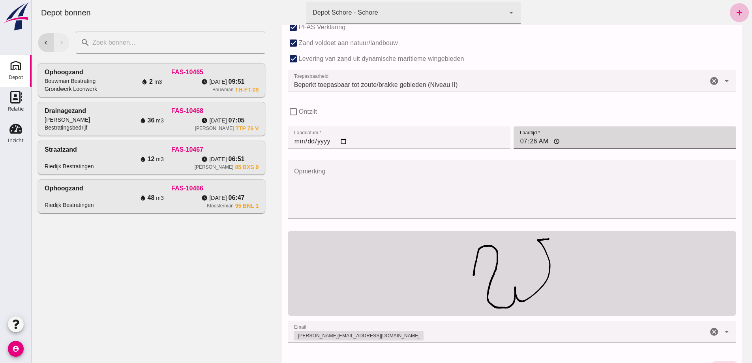
scroll to position [568, 0]
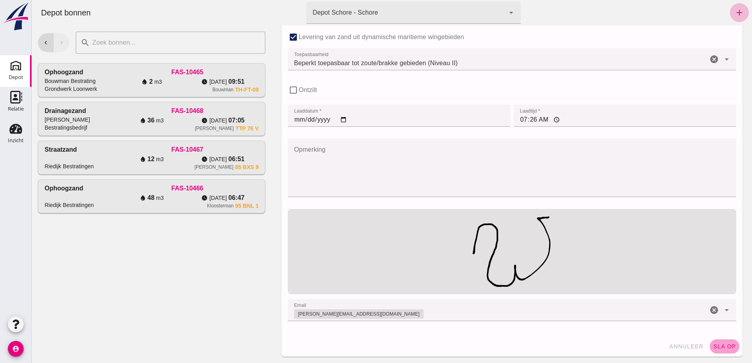
click span "sla op"
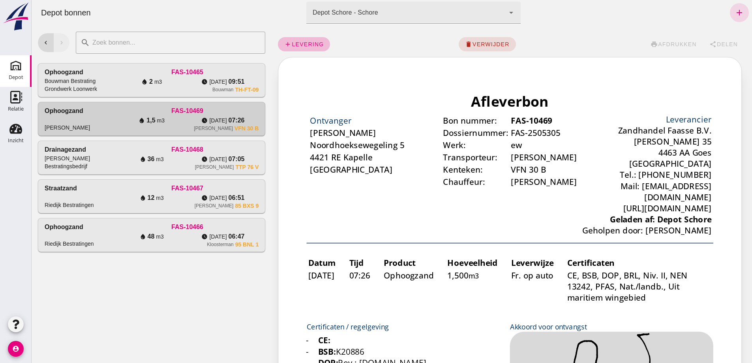
scroll to position [0, 0]
click at [735, 10] on icon "add" at bounding box center [739, 12] width 9 height 9
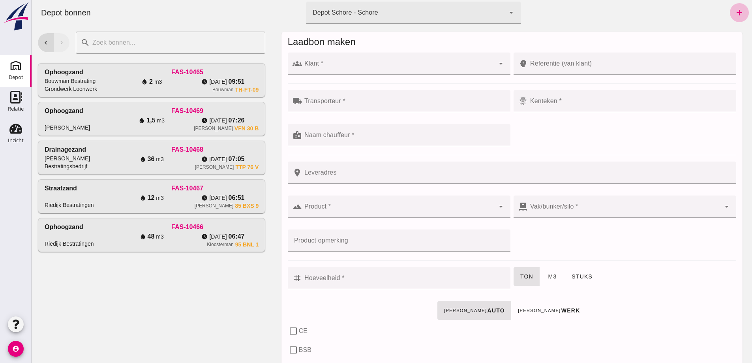
click div
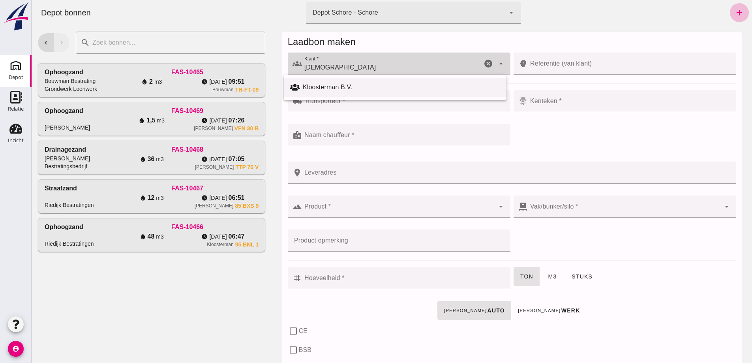
click at [324, 85] on div "Kloosterman B.V." at bounding box center [401, 87] width 197 height 9
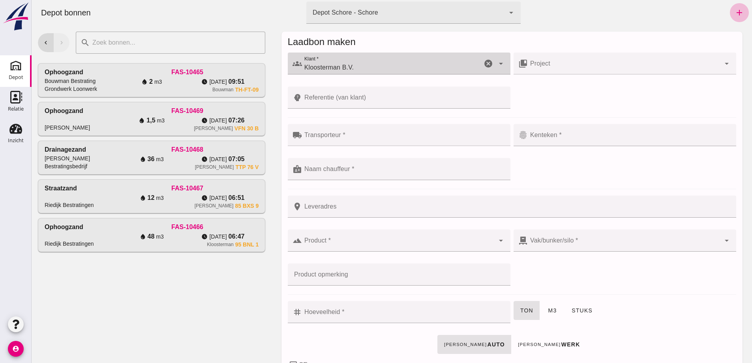
type input "Kloosterman B.V."
click input "Referentie (van klant)"
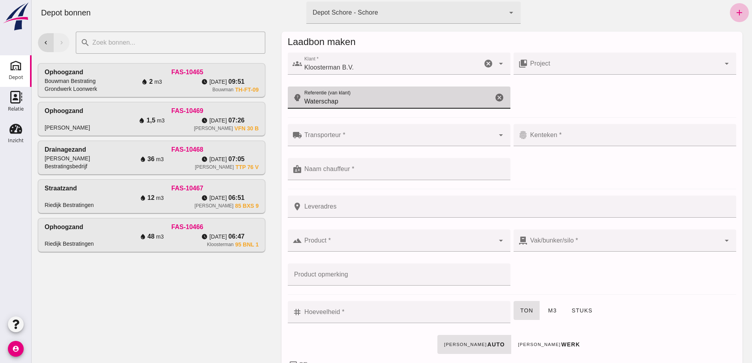
type input "Waterschap"
click div
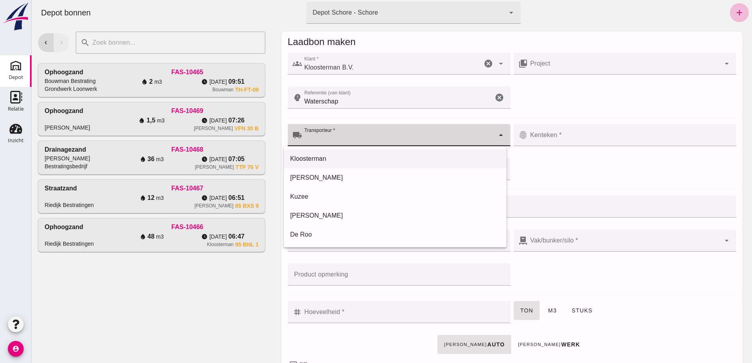
click at [316, 157] on div "Kloosterman" at bounding box center [395, 158] width 210 height 9
type input "Kloosterman"
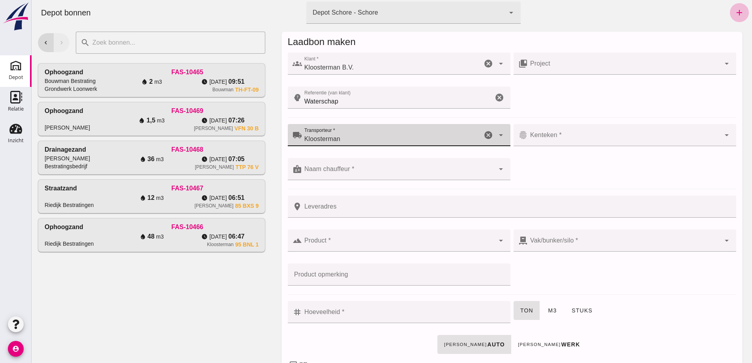
click input "Kenteken *"
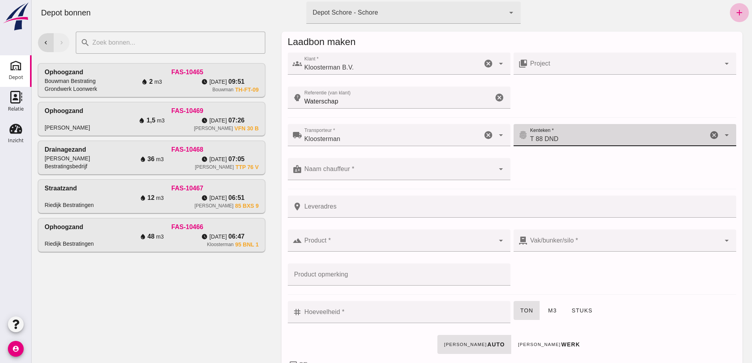
type input "T 88 DND"
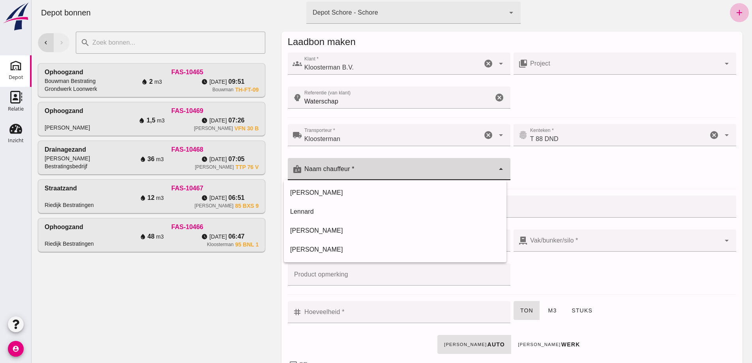
click input "Naam chauffeur *"
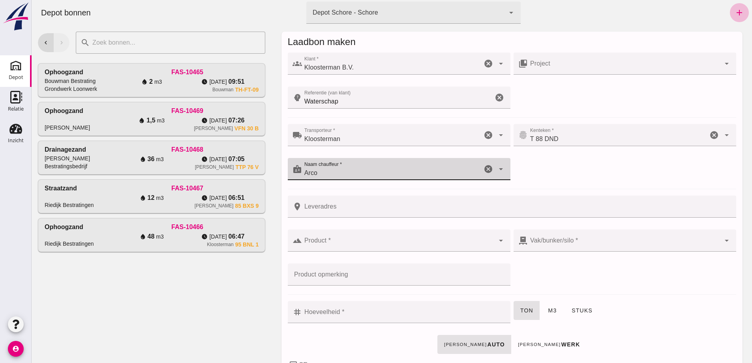
type input "Arco"
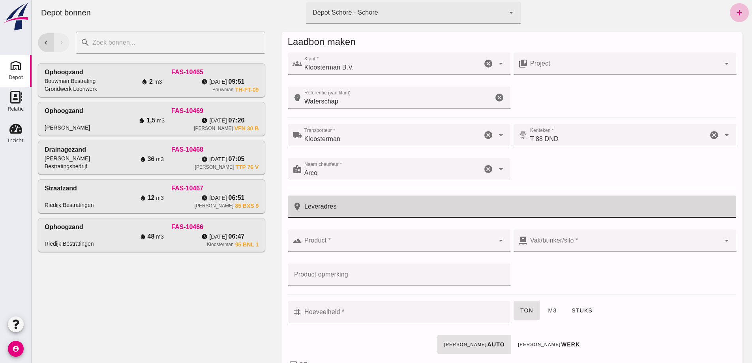
click input "Leveradres"
type input "Waarde"
click input "Product *"
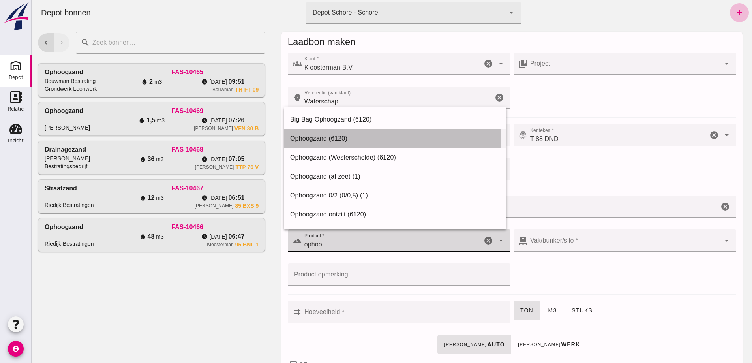
click at [321, 139] on div "Ophoogzand (6120)" at bounding box center [395, 138] width 210 height 9
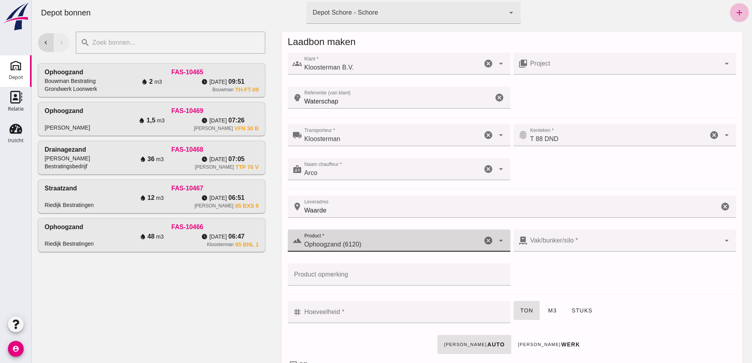
type input "Ophoogzand (6120)"
click div
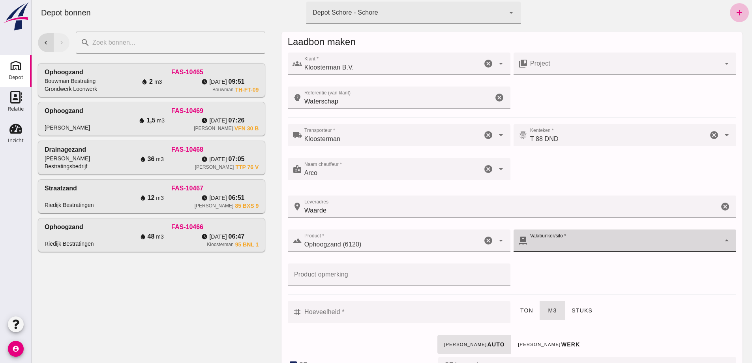
checkbox input "true"
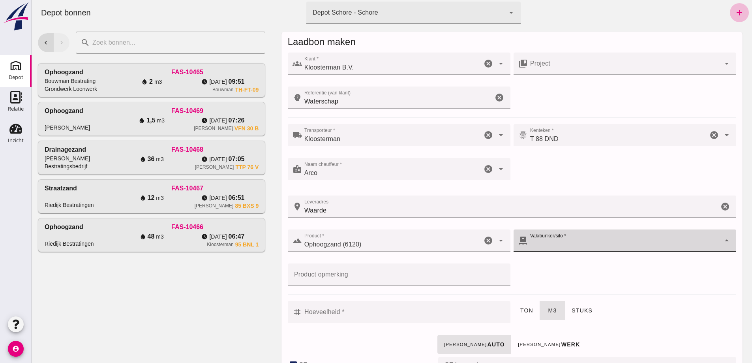
checkbox input "true"
type input "40"
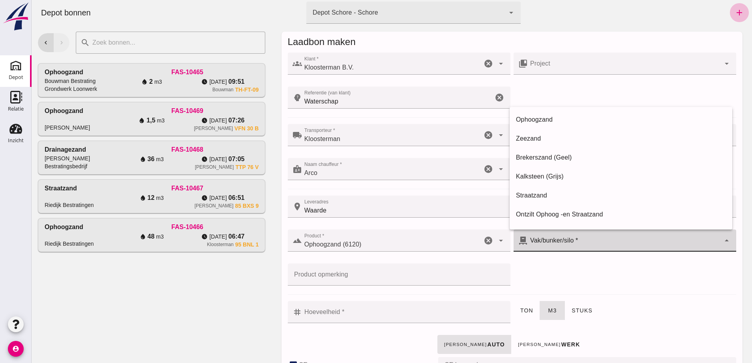
type input "39"
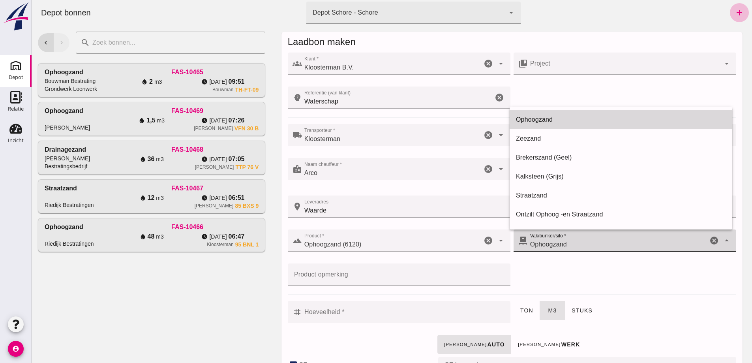
click at [538, 116] on div "Ophoogzand" at bounding box center [621, 119] width 210 height 9
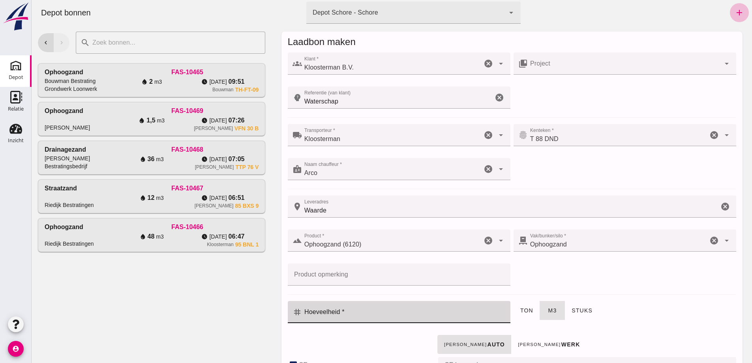
click input "Hoeveelheid *"
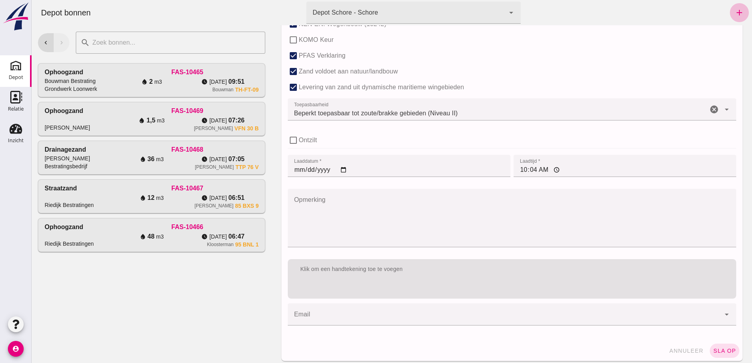
scroll to position [522, 0]
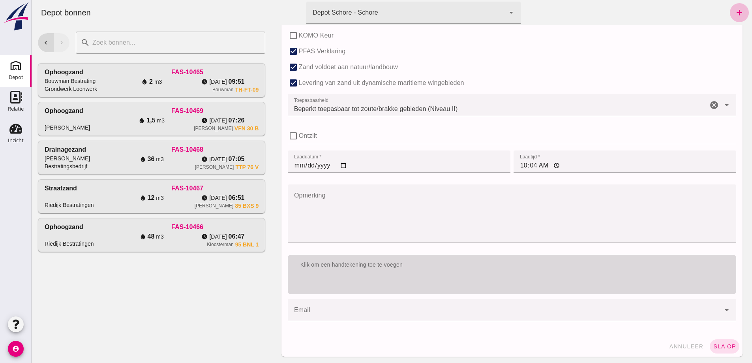
type input "10"
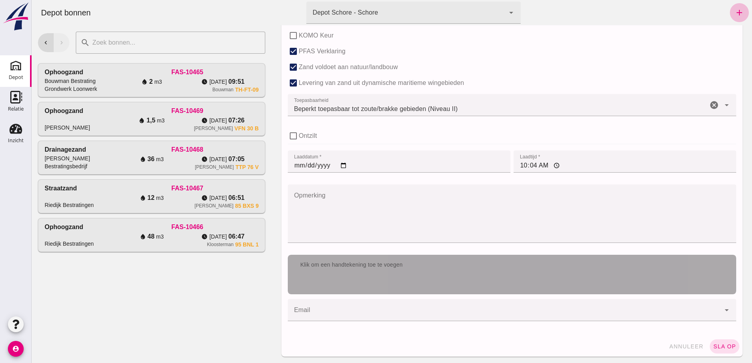
click at [393, 281] on div "Klik om een handtekening toe te voegen" at bounding box center [512, 274] width 448 height 39
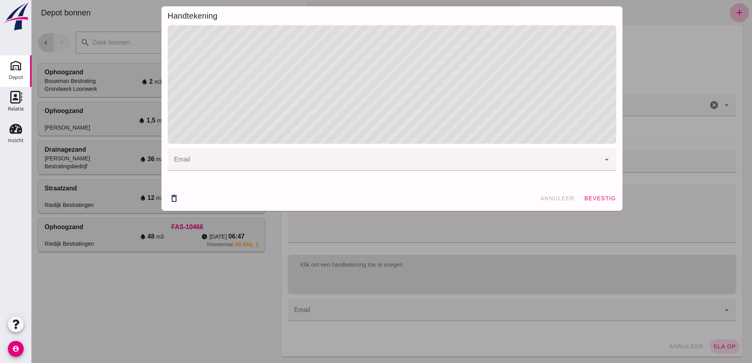
click input "email"
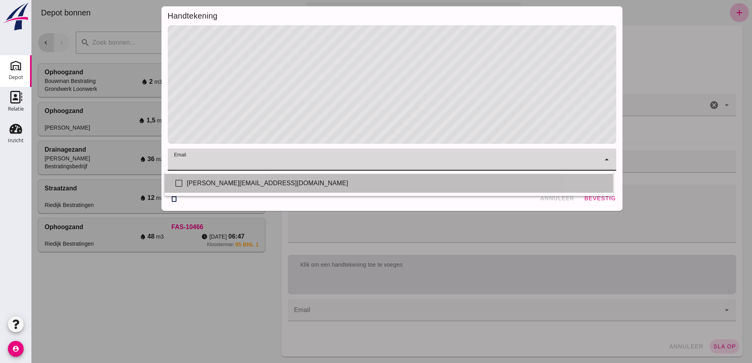
click at [227, 181] on div "[PERSON_NAME][EMAIL_ADDRESS][DOMAIN_NAME]" at bounding box center [397, 182] width 420 height 9
checkbox input "true"
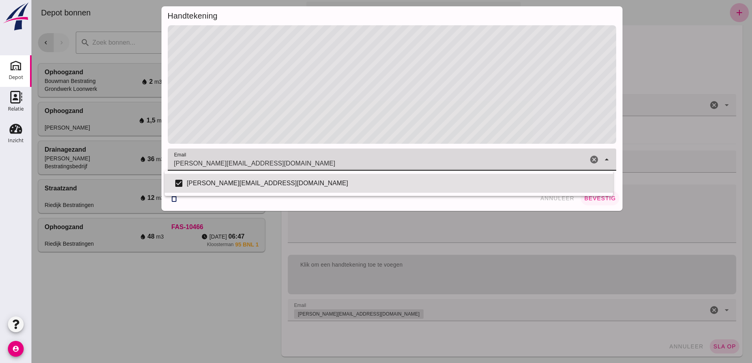
click span "bevestig"
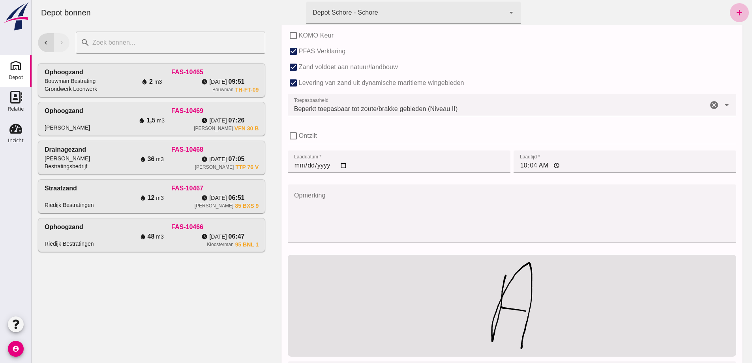
click input "10:04"
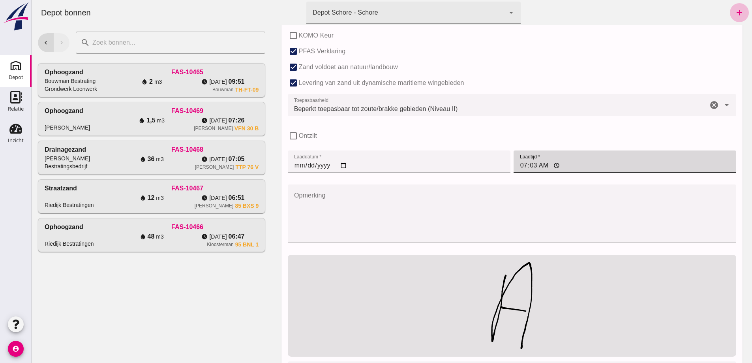
type input "07:31"
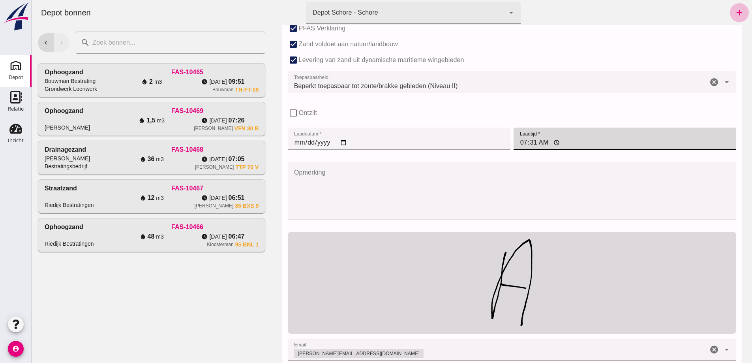
scroll to position [584, 0]
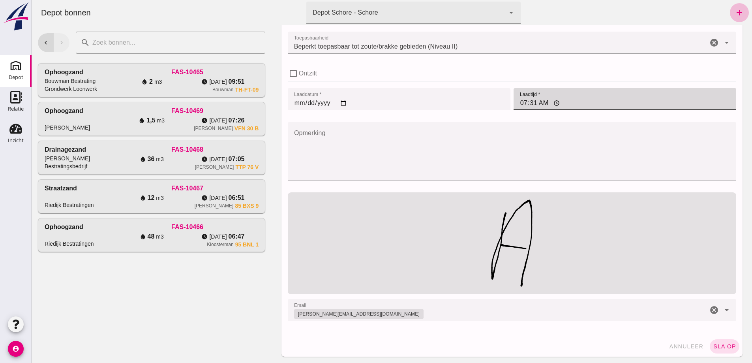
click span "sla op"
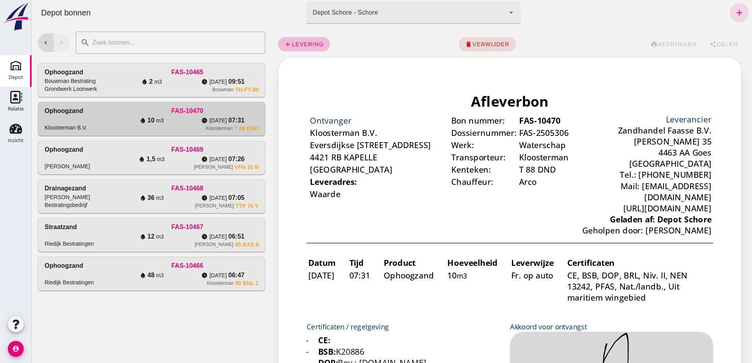
scroll to position [0, 0]
click at [736, 10] on icon "add" at bounding box center [739, 12] width 9 height 9
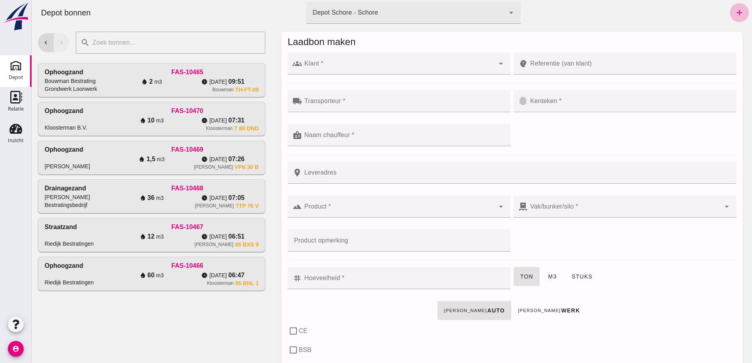
click input "Klant *"
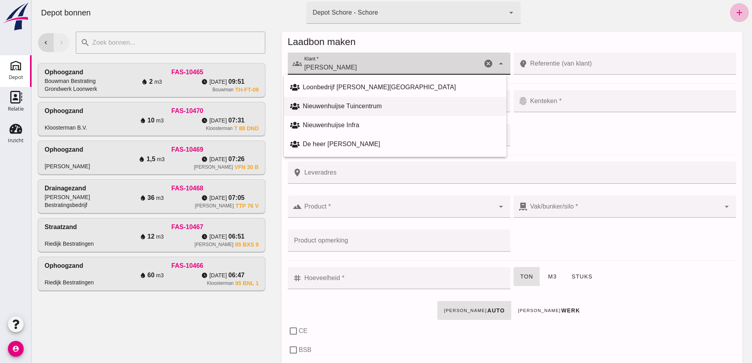
click at [343, 103] on div "Nieuwenhuijse Tuincentrum" at bounding box center [401, 105] width 197 height 9
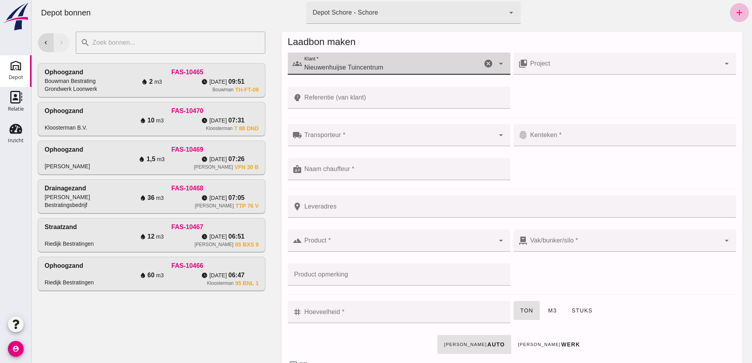
type input "Nieuwenhuijse Tuincentrum"
click input "Transporteur *"
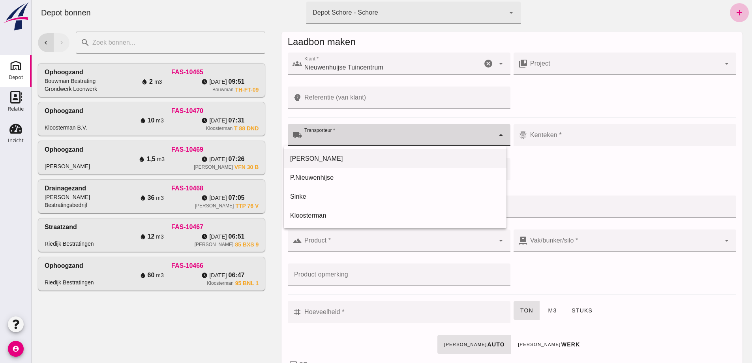
click at [310, 154] on div "[PERSON_NAME]" at bounding box center [395, 158] width 210 height 9
type input "[PERSON_NAME]"
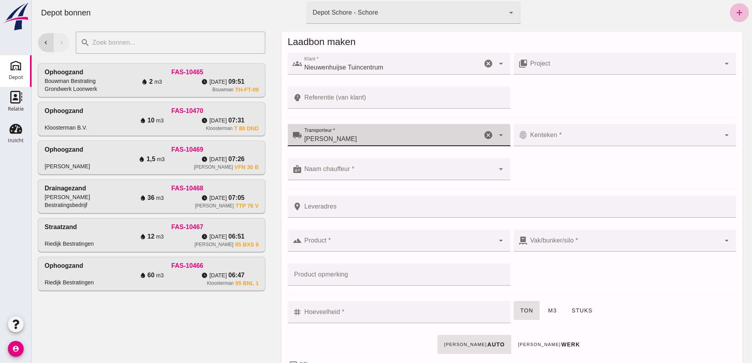
click div
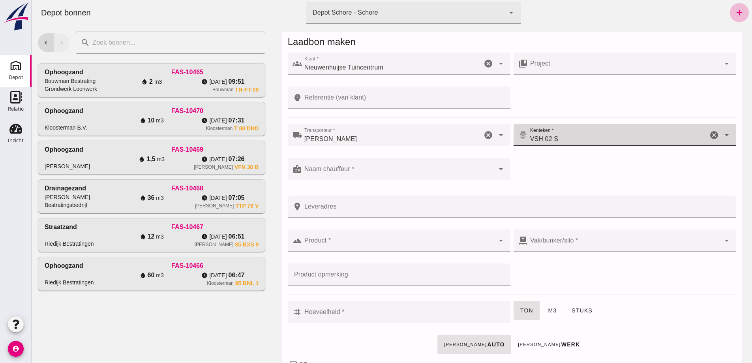
type input "VSH 02 S"
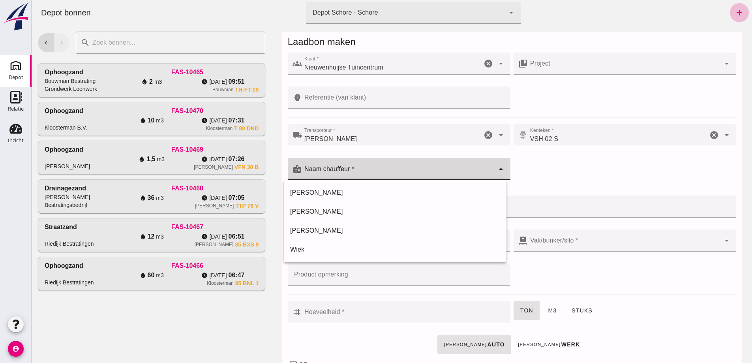
click input "Naam chauffeur *"
type input "V"
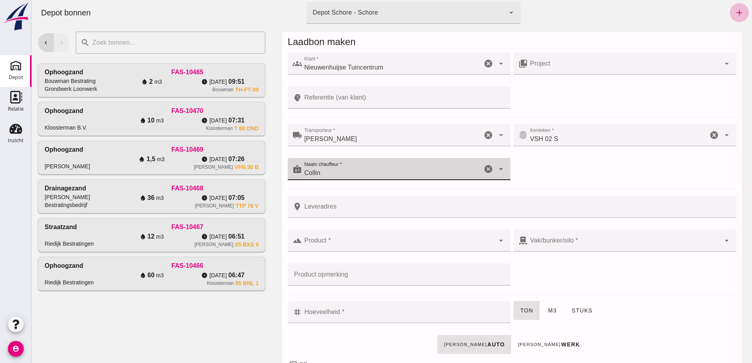
type input "Collin"
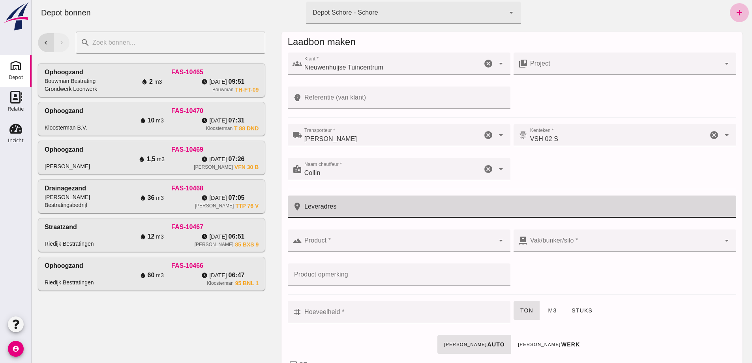
click input "Leveradres"
type input "Rilland"
click div
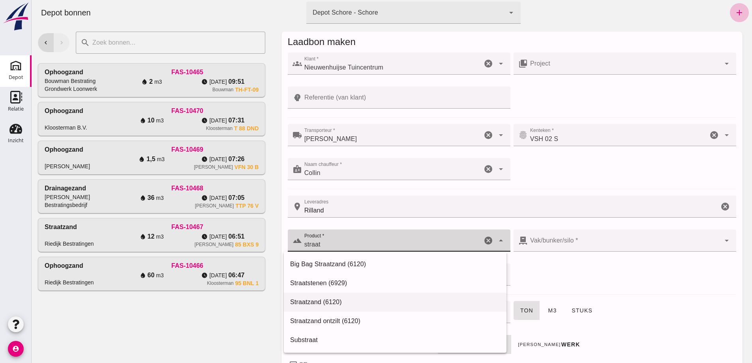
click at [315, 302] on div "Straatzand (6120)" at bounding box center [395, 301] width 210 height 9
type input "Straatzand (6120)"
type input "283"
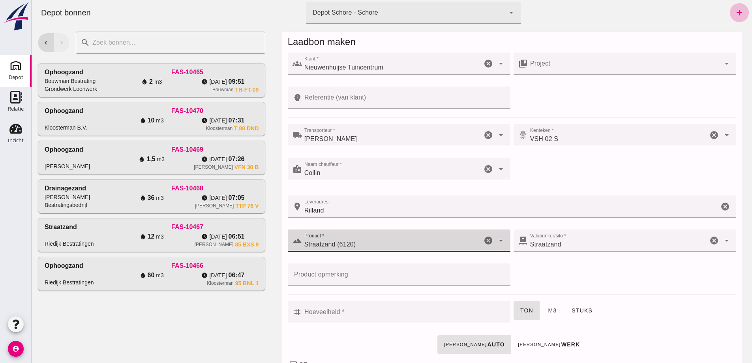
type input "Straatzand (6120)"
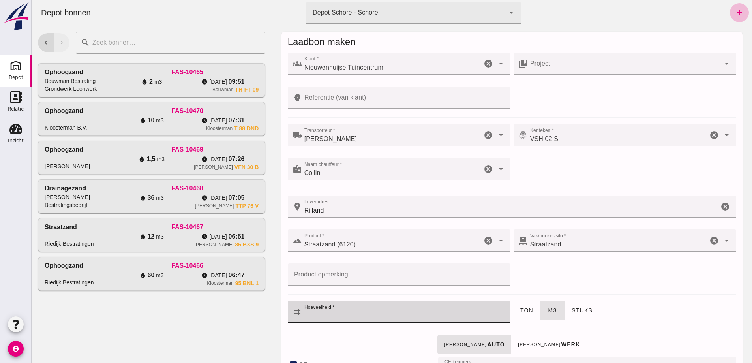
click input "Hoeveelheid *"
checkbox input "true"
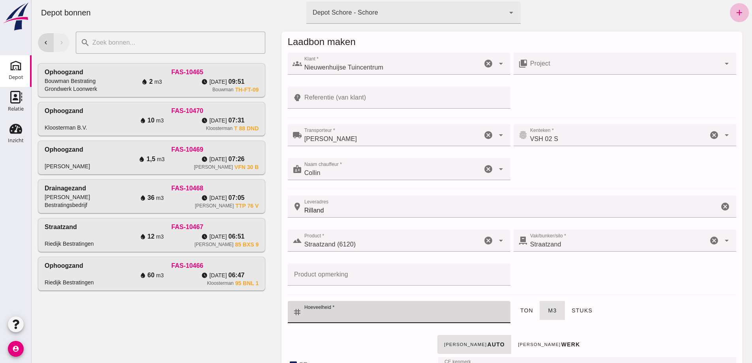
checkbox input "true"
type input "40"
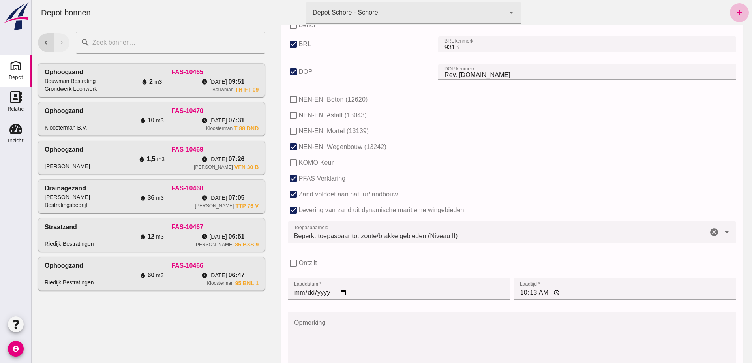
scroll to position [522, 0]
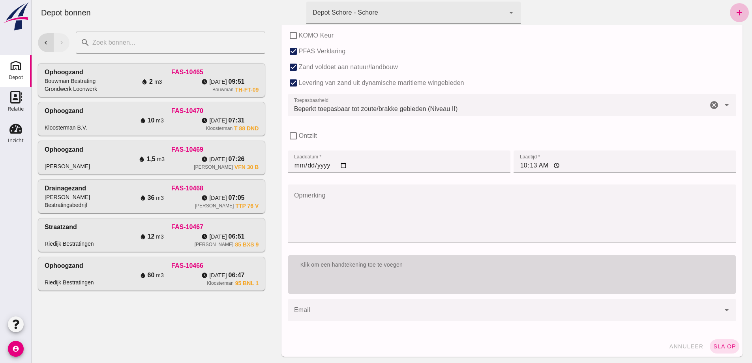
type input "2"
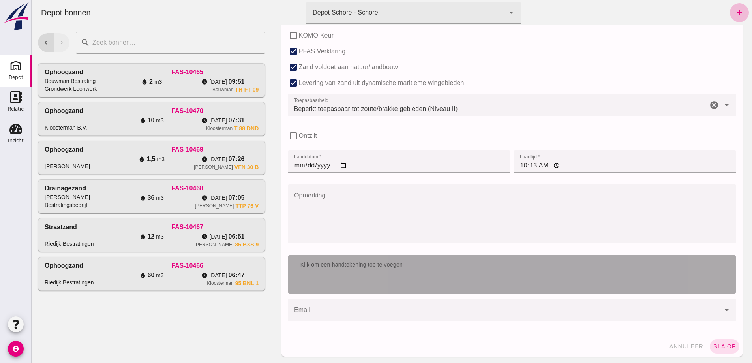
click at [370, 283] on div "Klik om een handtekening toe te voegen" at bounding box center [512, 274] width 448 height 39
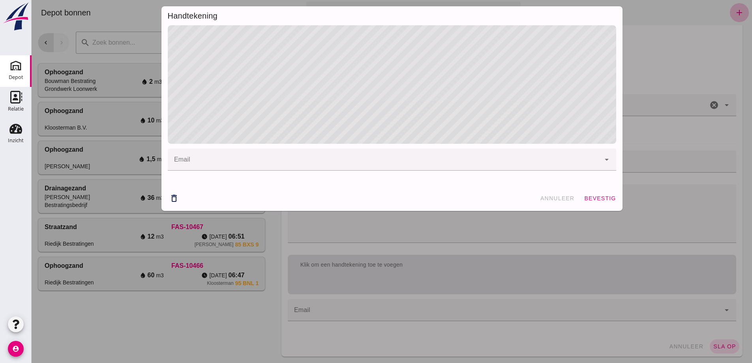
click div
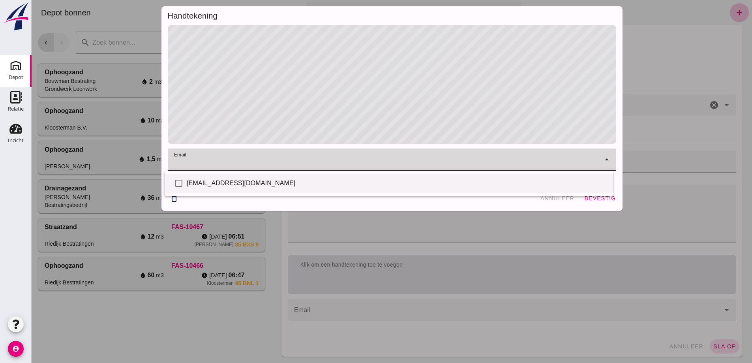
click at [227, 181] on div "[EMAIL_ADDRESS][DOMAIN_NAME]" at bounding box center [397, 182] width 420 height 9
checkbox input "true"
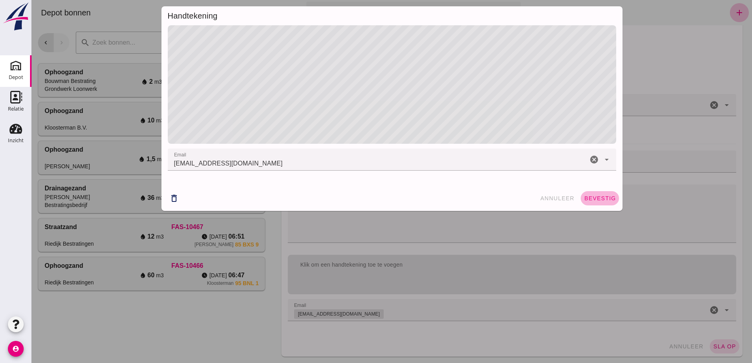
click span "bevestig"
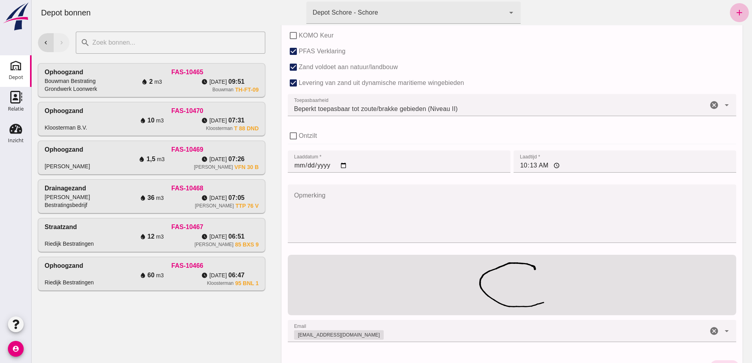
click input "10:13"
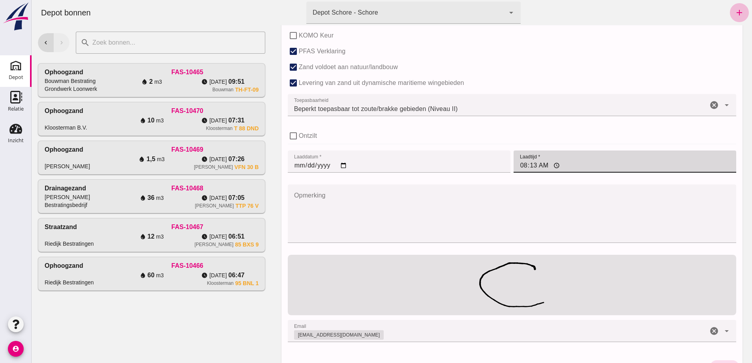
type input "08:00"
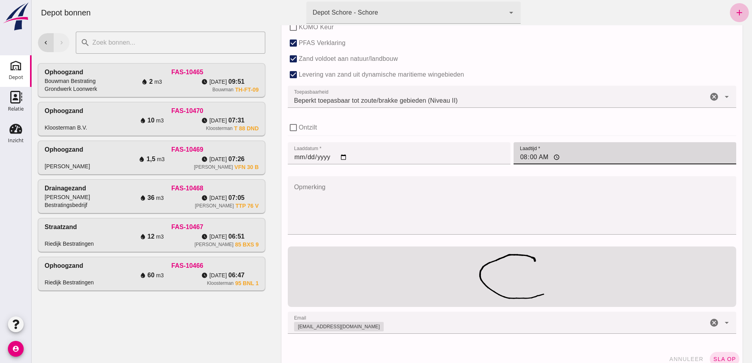
scroll to position [543, 0]
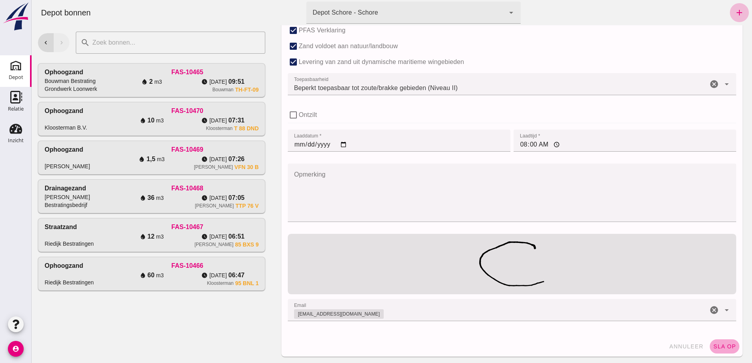
drag, startPoint x: 725, startPoint y: 344, endPoint x: 726, endPoint y: 350, distance: 5.5
click span "sla op"
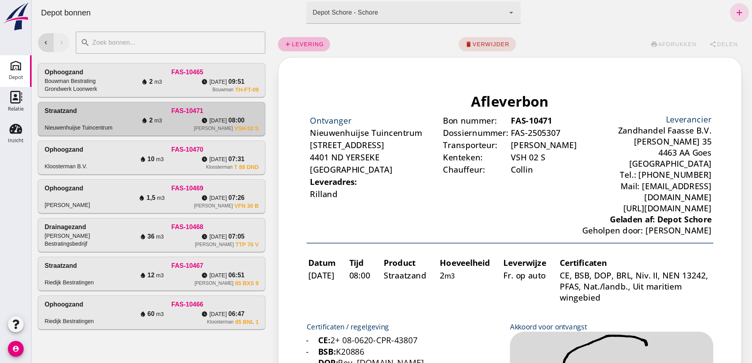
scroll to position [0, 0]
click link "add"
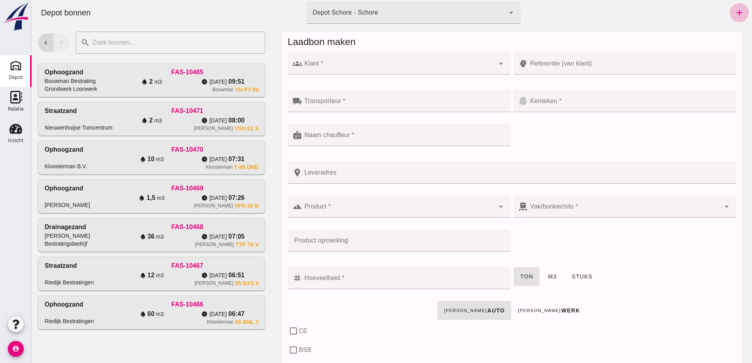
click div
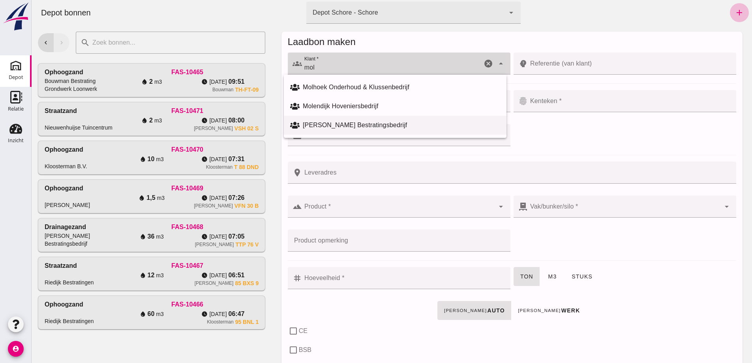
click at [332, 122] on div "[PERSON_NAME] Bestratingsbedrijf" at bounding box center [401, 124] width 197 height 9
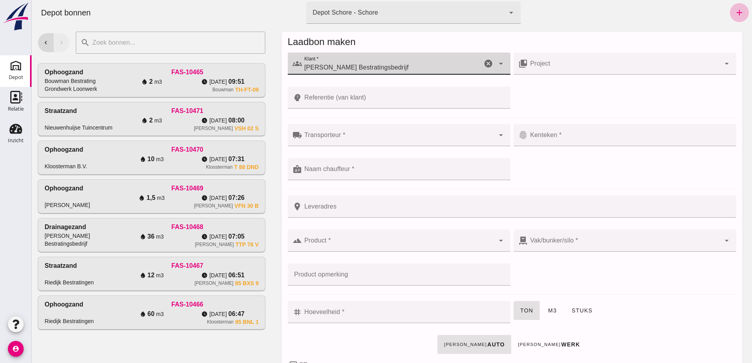
type input "[PERSON_NAME] Bestratingsbedrijf"
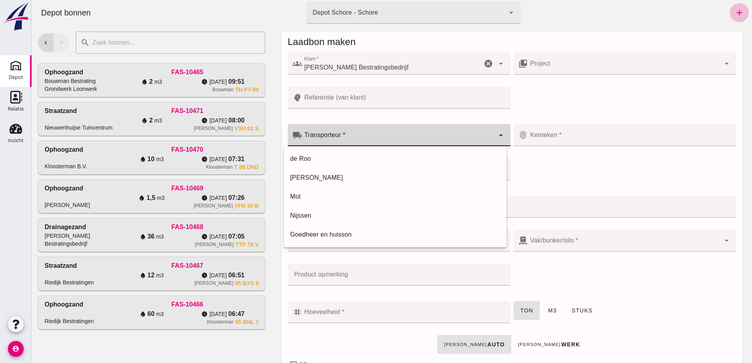
click div
click div "[PERSON_NAME]"
type input "[PERSON_NAME]"
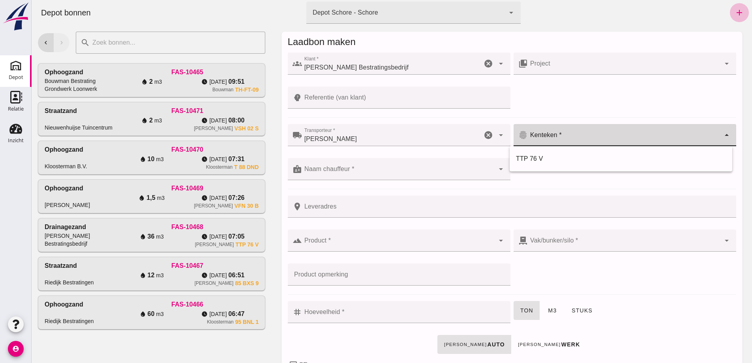
click div
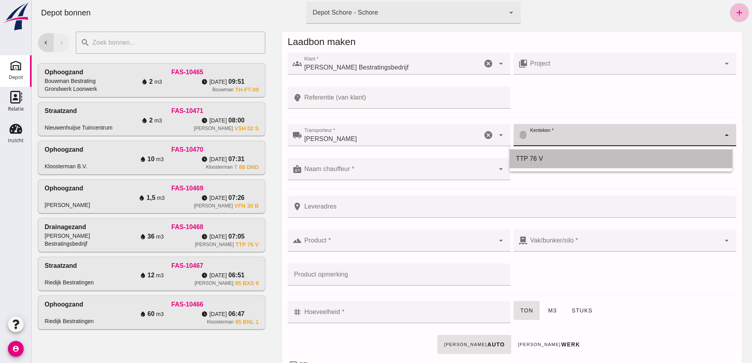
drag, startPoint x: 535, startPoint y: 155, endPoint x: 532, endPoint y: 158, distance: 4.5
click at [534, 157] on div "TTP 76 V" at bounding box center [621, 158] width 210 height 9
type input "TTP 76 V"
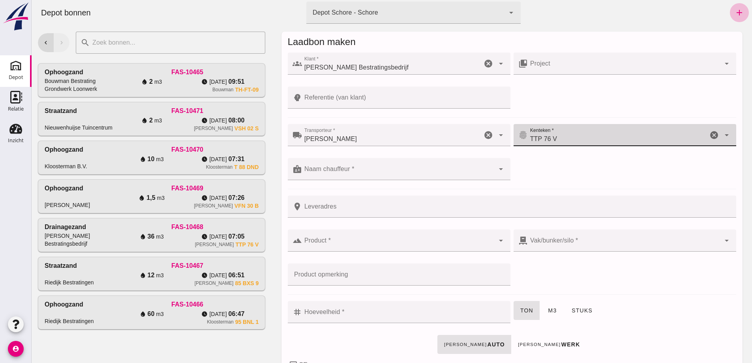
click div
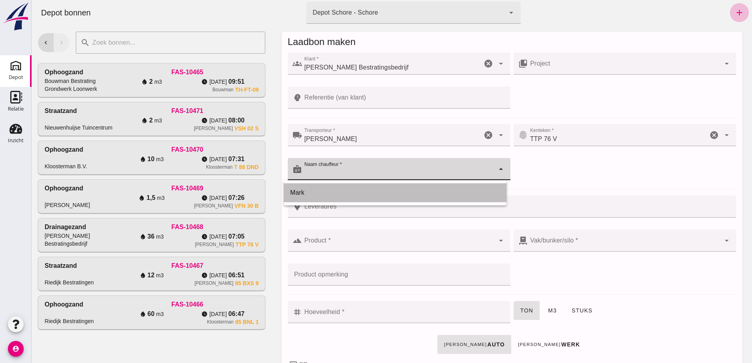
click at [300, 195] on div "Mark" at bounding box center [395, 192] width 210 height 9
type input "Mark"
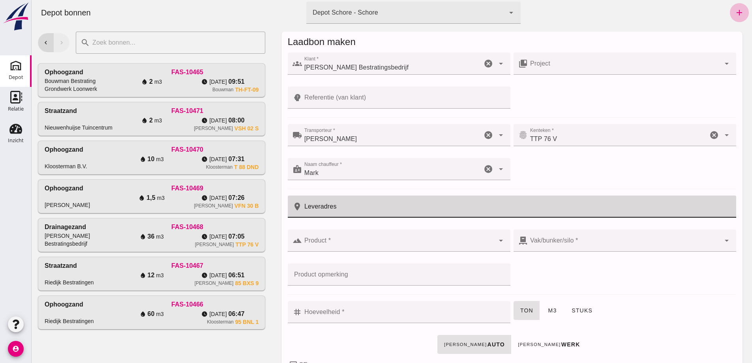
drag, startPoint x: 313, startPoint y: 210, endPoint x: 315, endPoint y: 206, distance: 4.6
click input "Leveradres"
type input "Ovezande"
click input "Product *"
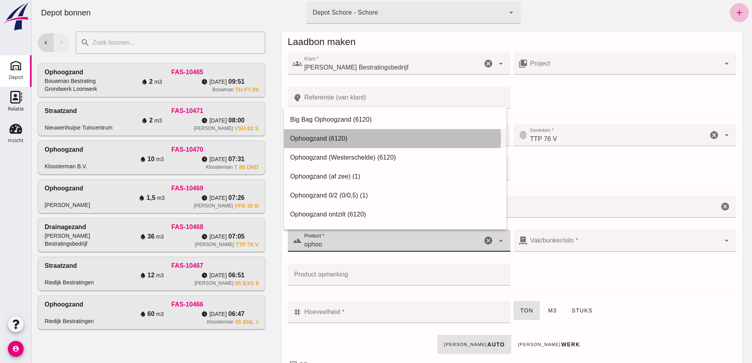
click at [328, 139] on div "Ophoogzand (6120)" at bounding box center [395, 138] width 210 height 9
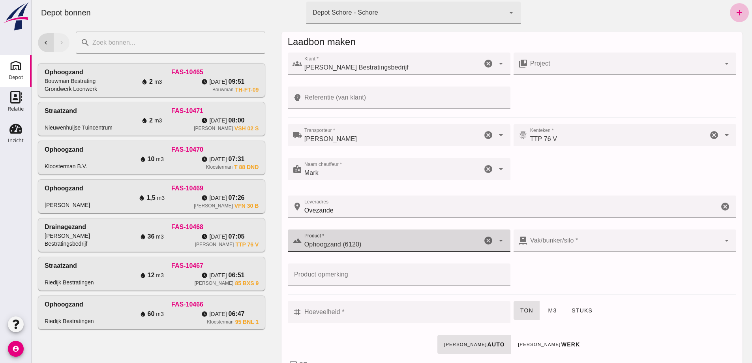
type input "Ophoogzand (6120)"
click div
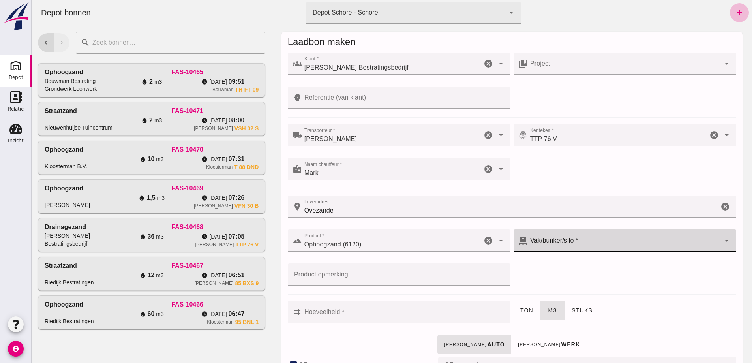
type input "39"
checkbox input "true"
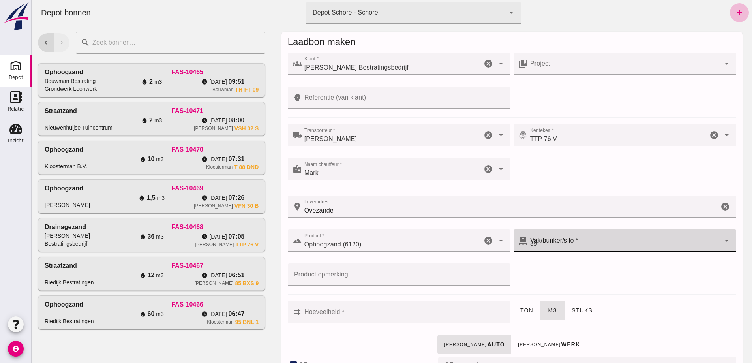
checkbox input "true"
type input "40"
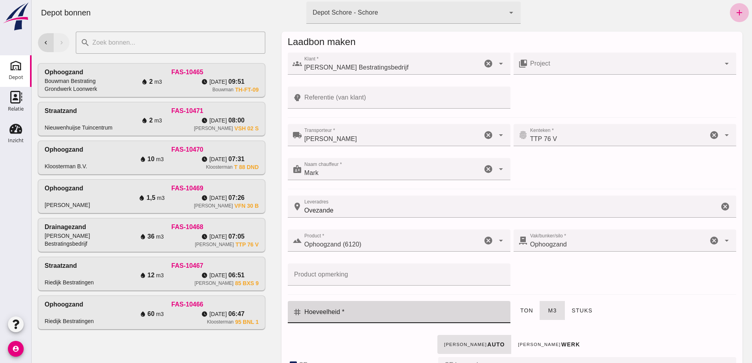
click input "Hoeveelheid *"
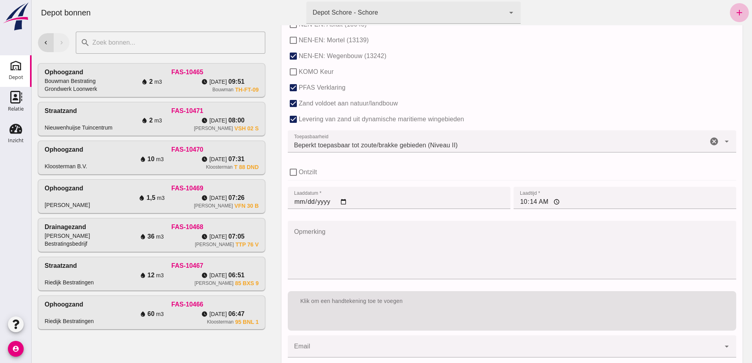
scroll to position [522, 0]
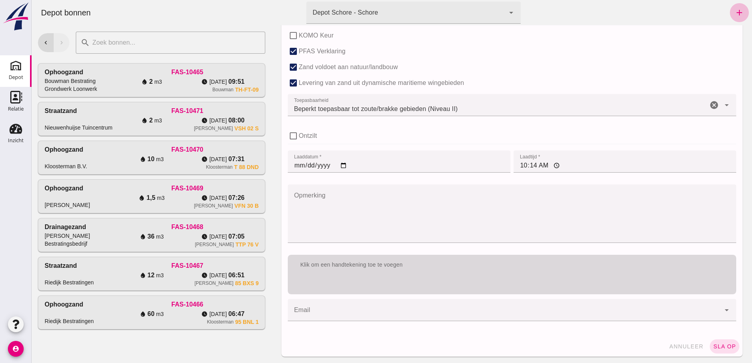
type input "12"
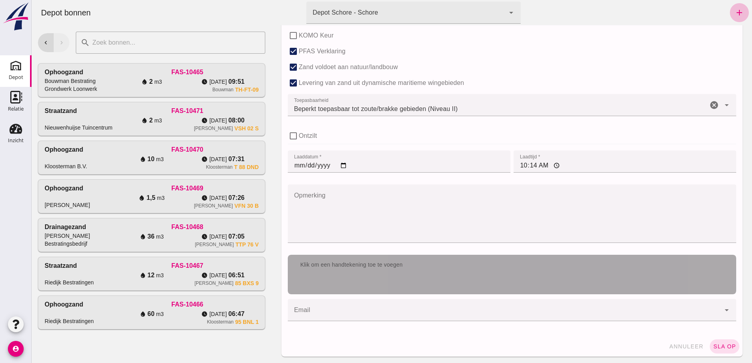
click at [360, 289] on div "Klik om een handtekening toe te voegen" at bounding box center [512, 274] width 448 height 39
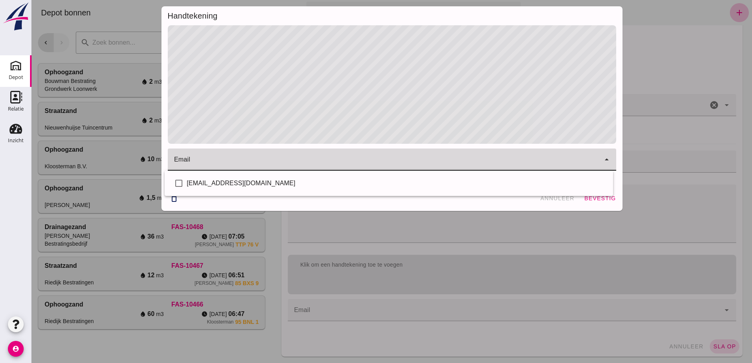
click input "email"
drag, startPoint x: 223, startPoint y: 182, endPoint x: 248, endPoint y: 182, distance: 24.9
click at [223, 181] on div "[EMAIL_ADDRESS][DOMAIN_NAME]" at bounding box center [397, 182] width 420 height 9
checkbox input "true"
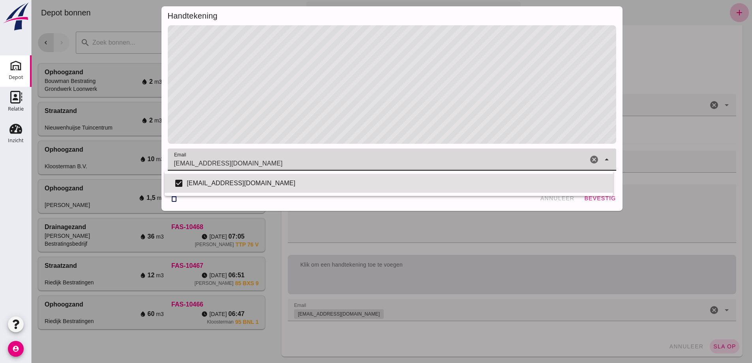
click div "check_box [EMAIL_ADDRESS][DOMAIN_NAME]"
click span "bevestig"
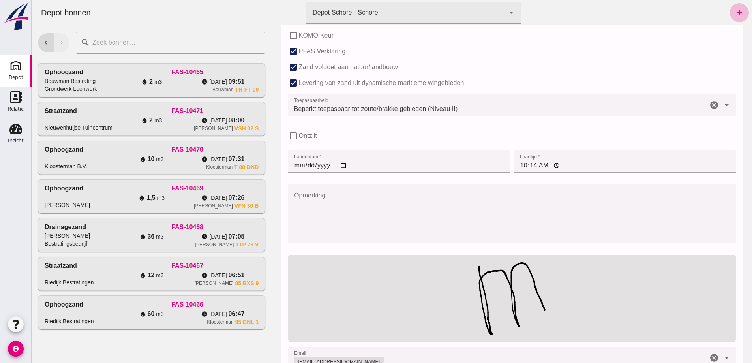
click input "10:14"
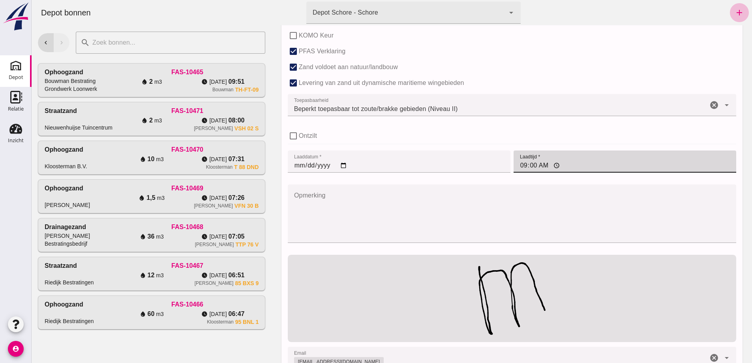
type input "09:06"
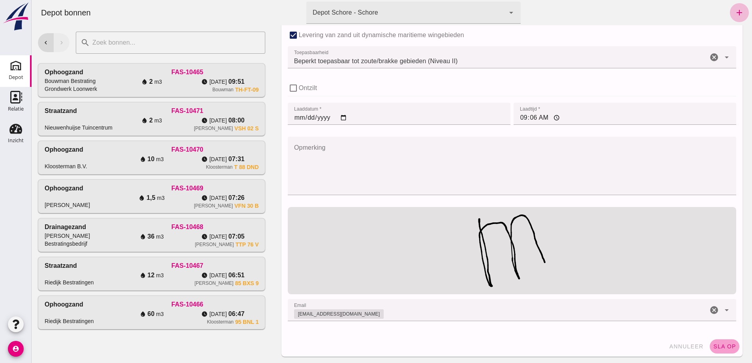
click span "sla op"
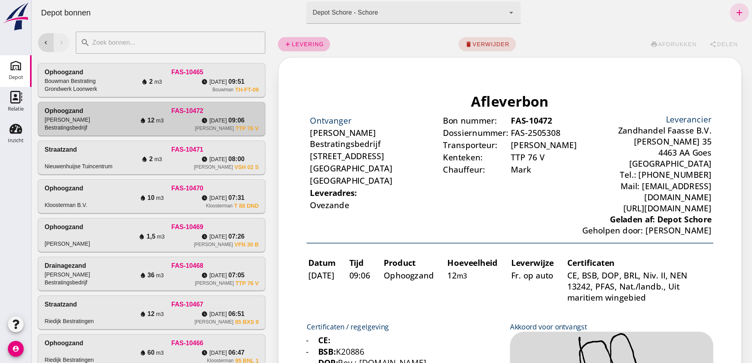
scroll to position [0, 0]
click at [735, 11] on icon "add" at bounding box center [739, 12] width 9 height 9
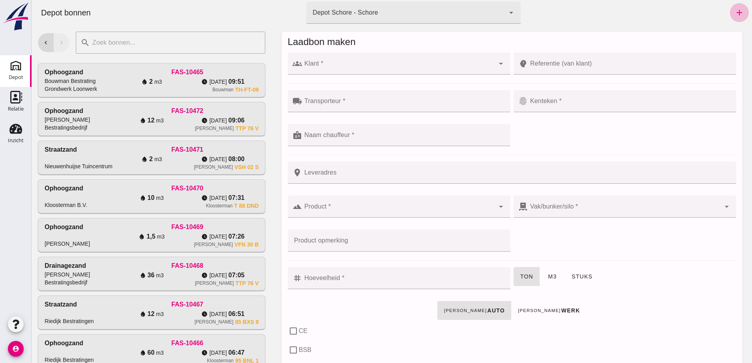
click div
